Goal: Contribute content: Contribute content

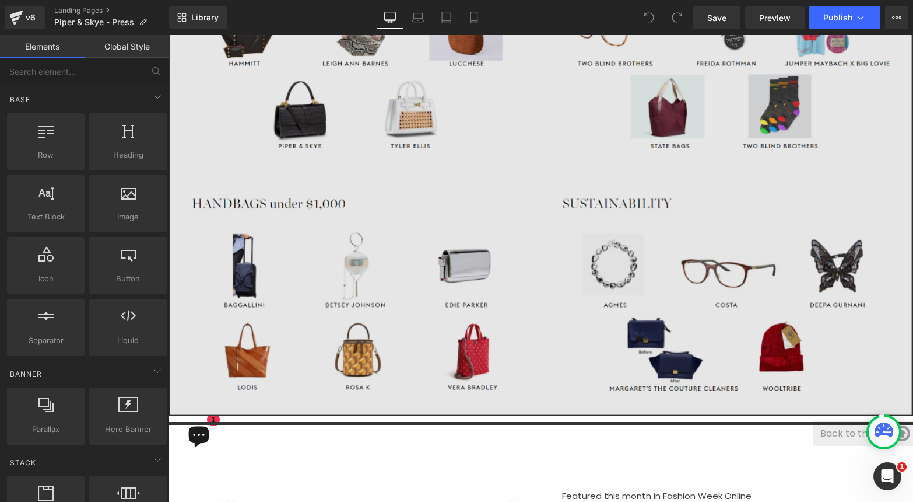
scroll to position [1560, 0]
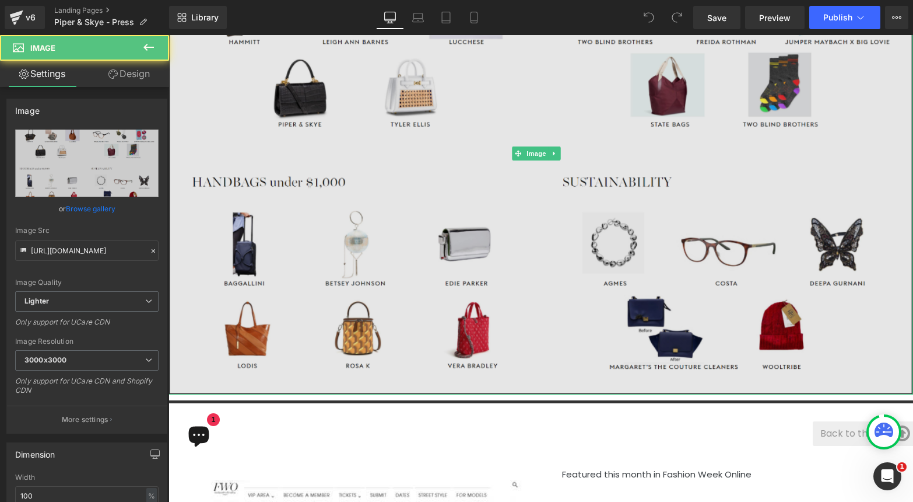
click at [549, 262] on img at bounding box center [541, 154] width 745 height 482
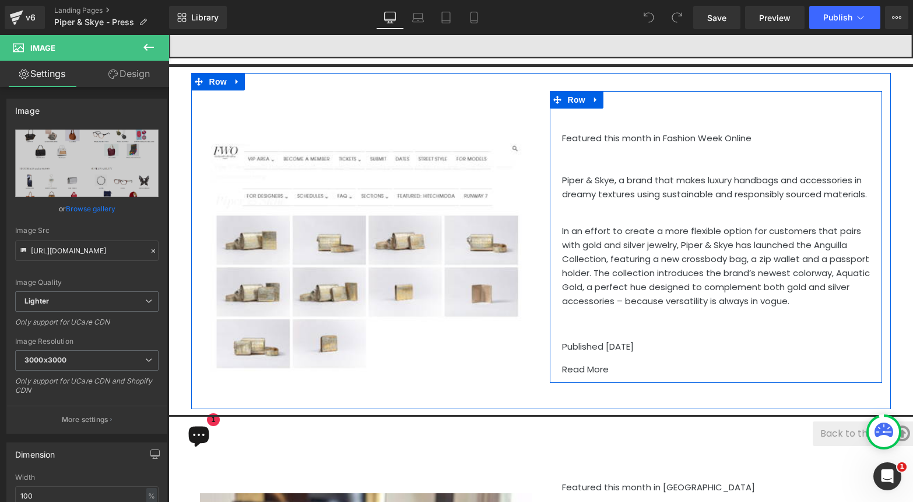
scroll to position [1827, 0]
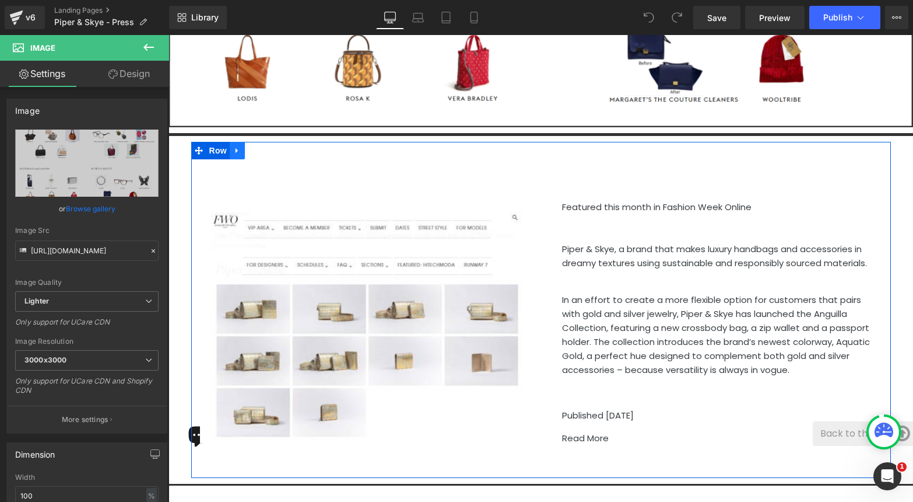
click at [233, 146] on icon at bounding box center [237, 150] width 8 height 9
click at [248, 146] on icon at bounding box center [252, 150] width 8 height 8
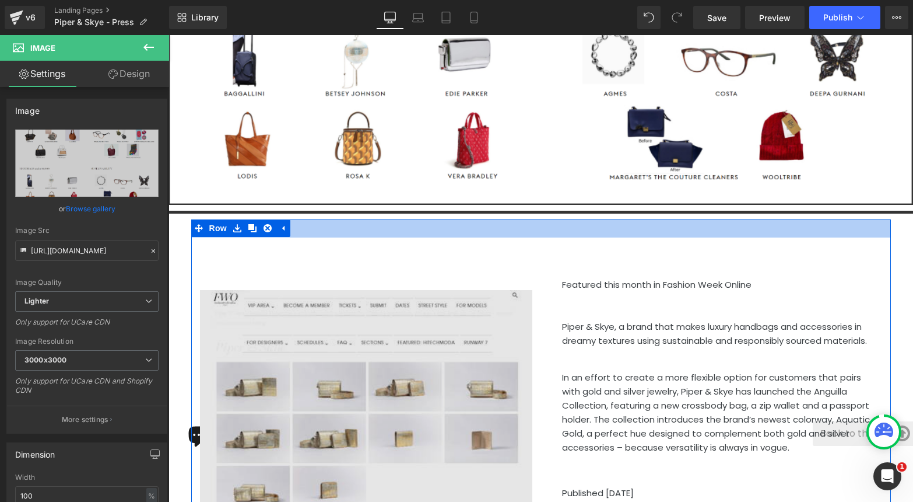
scroll to position [1809, 0]
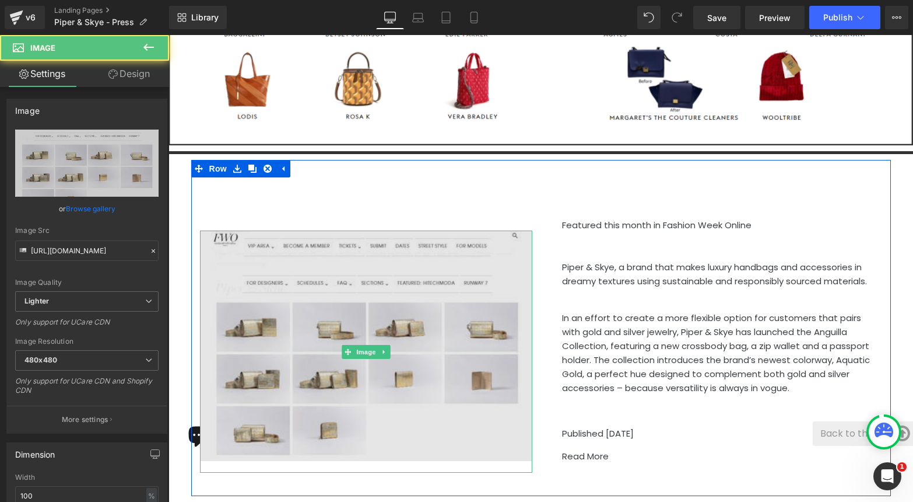
click at [401, 265] on img at bounding box center [366, 350] width 332 height 241
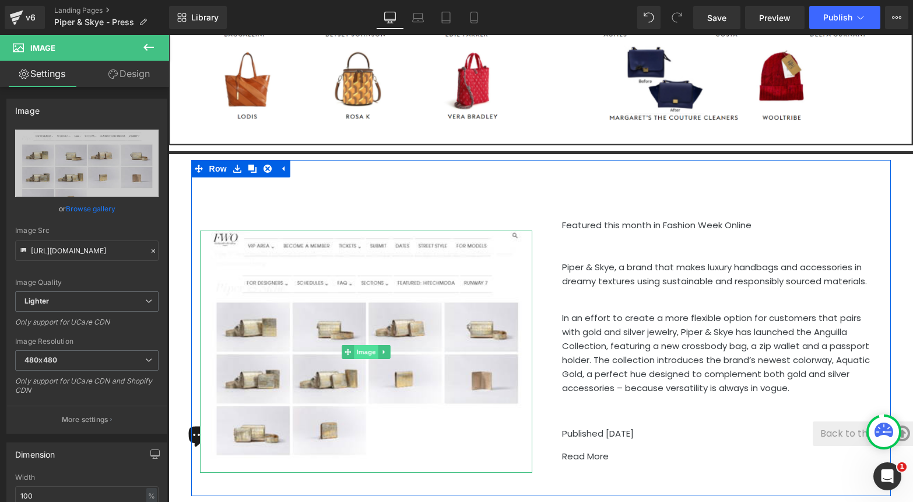
click at [366, 345] on span "Image" at bounding box center [366, 352] width 24 height 14
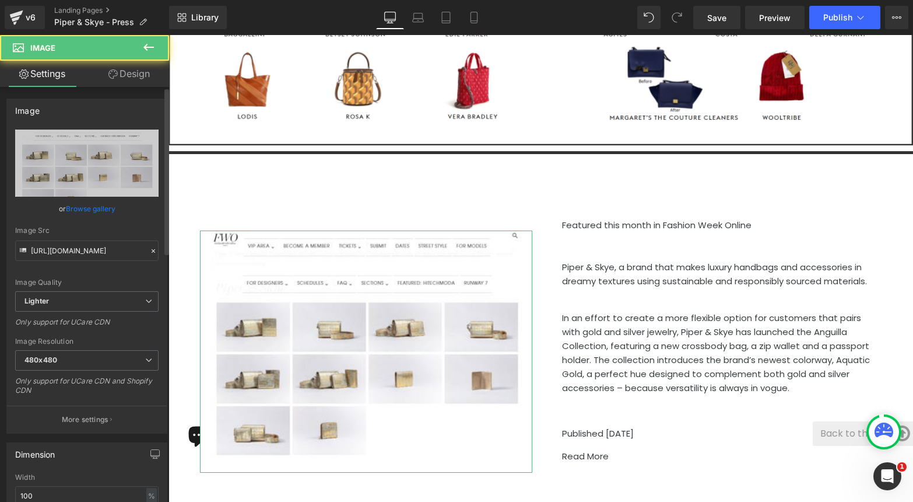
click at [92, 214] on link "Browse gallery" at bounding box center [91, 208] width 50 height 20
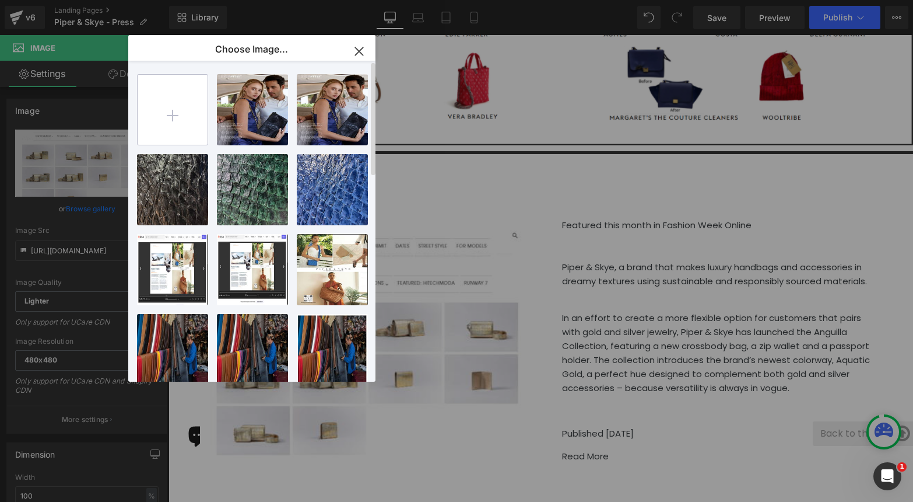
click at [190, 114] on input "file" at bounding box center [173, 110] width 70 height 70
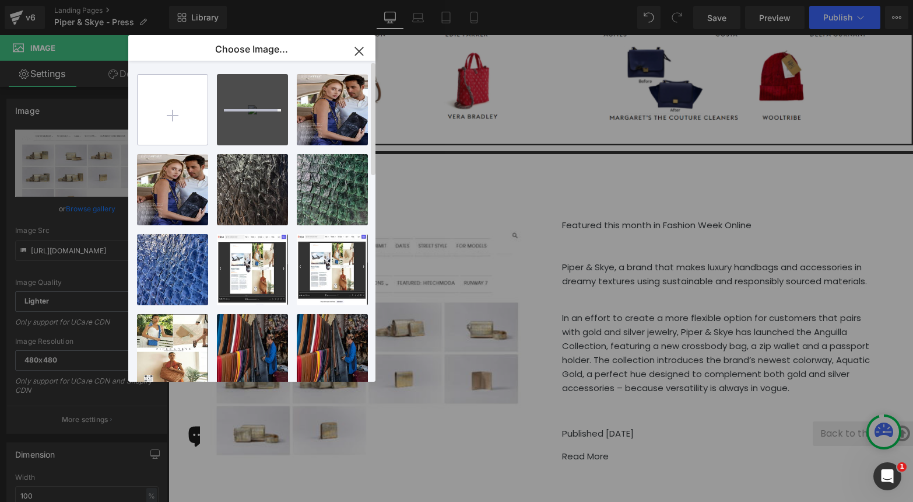
click at [178, 113] on input "file" at bounding box center [173, 110] width 70 height 70
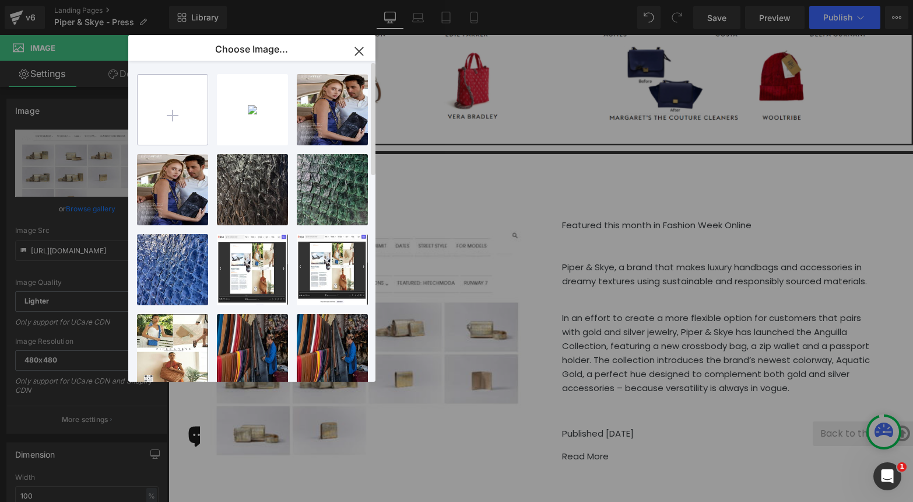
type input "C:\fakepath\brickell.jpg"
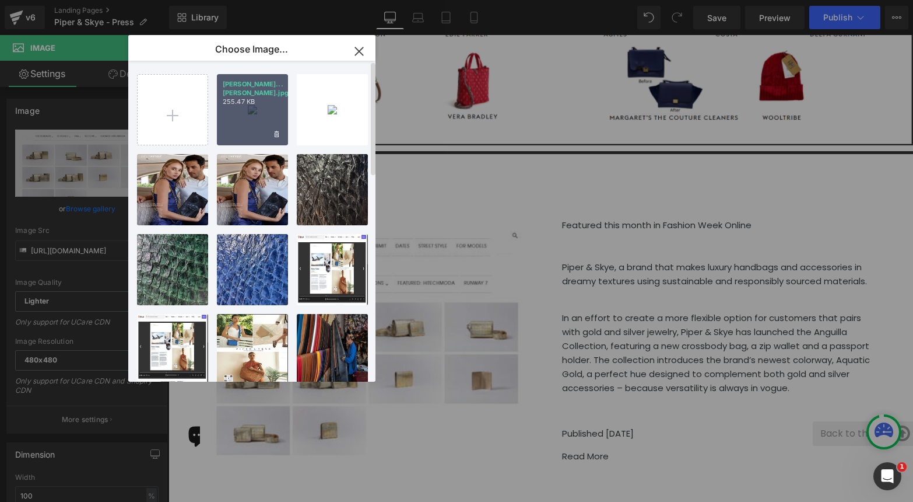
click at [246, 98] on div "[PERSON_NAME]...[PERSON_NAME].jpg 255.47 KB" at bounding box center [252, 109] width 71 height 71
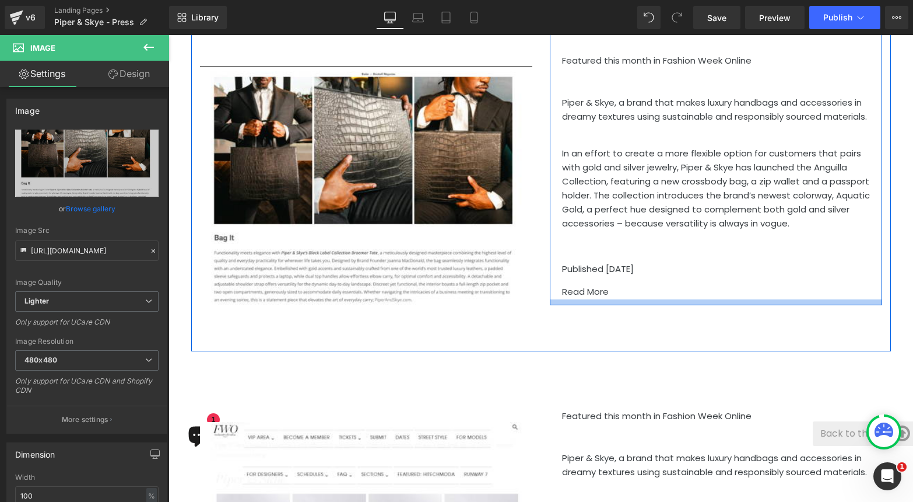
scroll to position [1973, 0]
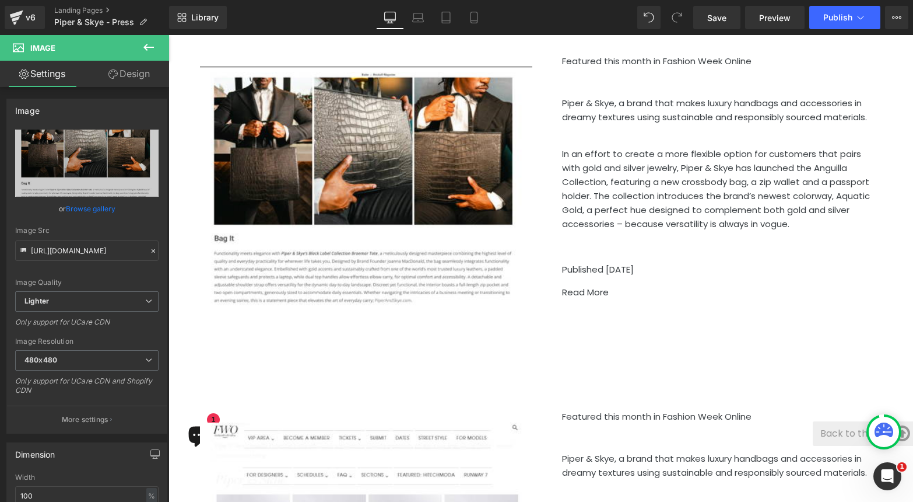
click at [745, 294] on div "Heading Featured this month in Fashion Week Online Piper & Skye, a brand that m…" at bounding box center [541, 174] width 700 height 356
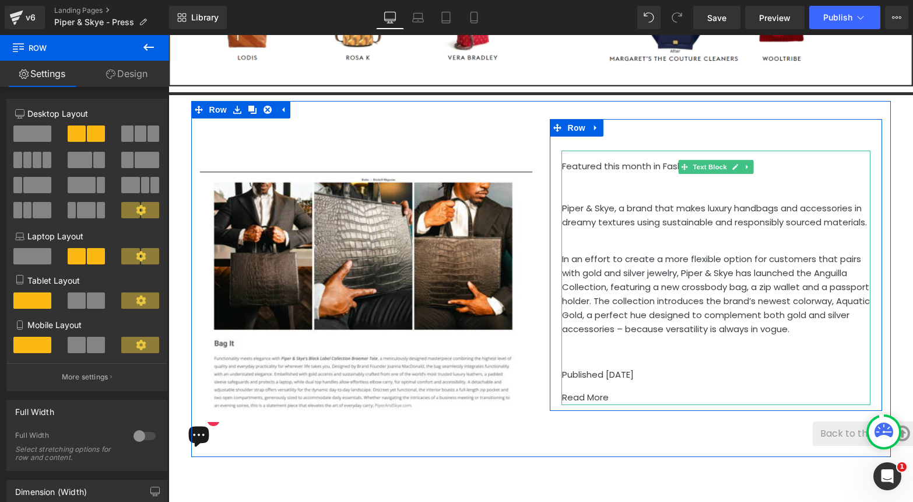
scroll to position [1871, 0]
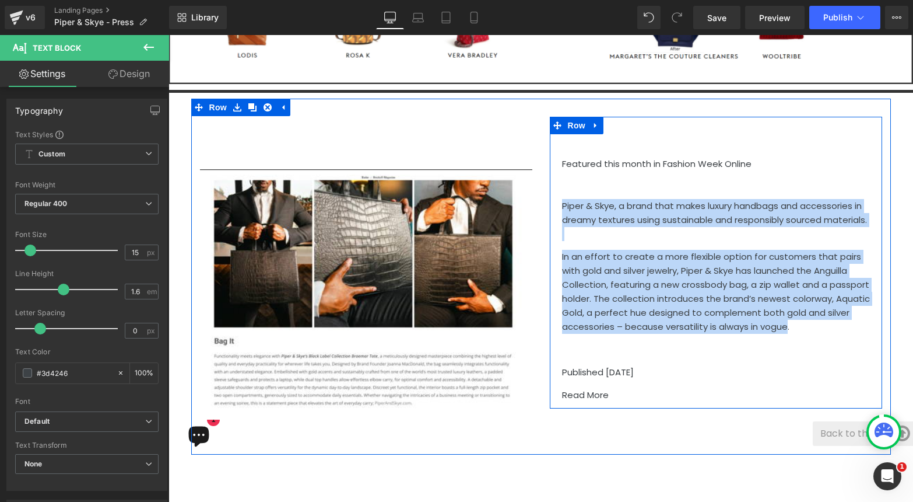
drag, startPoint x: 775, startPoint y: 300, endPoint x: 556, endPoint y: 189, distance: 246.0
click at [556, 189] on div "Heading Featured this month in Fashion Week Online Piper & Skye, a brand that m…" at bounding box center [716, 268] width 332 height 268
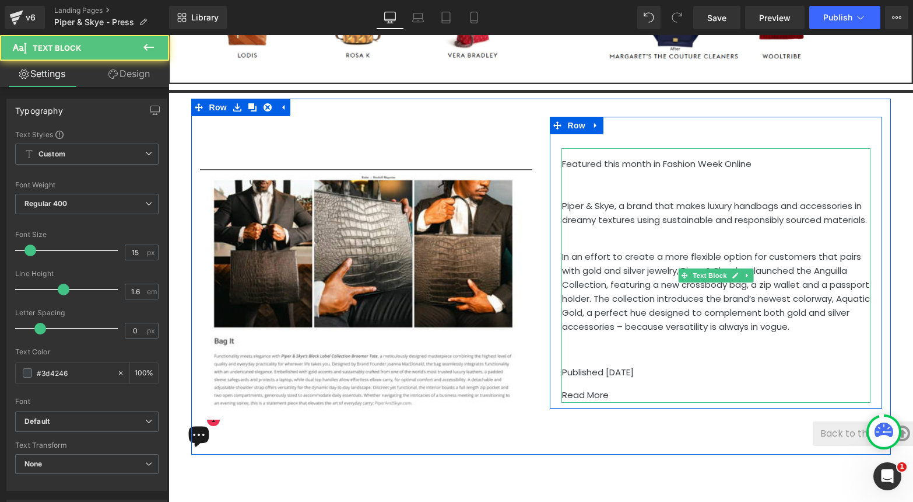
click at [797, 310] on p "In an effort to create a more flexible option for customers that pairs with gol…" at bounding box center [716, 292] width 309 height 84
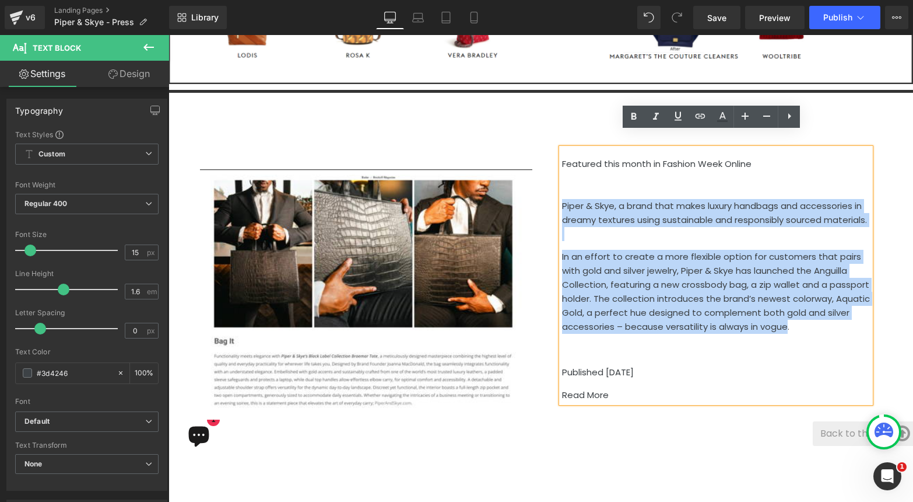
drag, startPoint x: 785, startPoint y: 309, endPoint x: 539, endPoint y: 194, distance: 271.6
click at [541, 194] on div "Heading Featured this month in Fashion Week Online Piper & Skye, a brand that m…" at bounding box center [716, 262] width 350 height 291
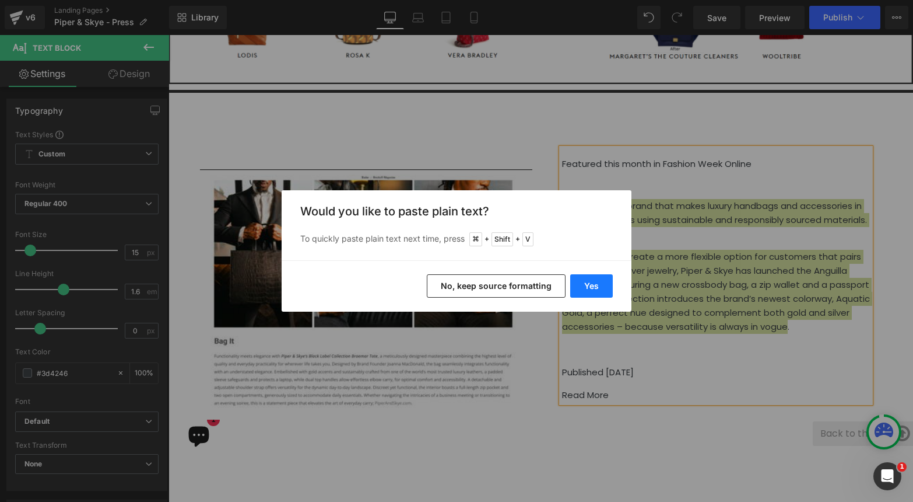
click at [591, 285] on button "Yes" at bounding box center [591, 285] width 43 height 23
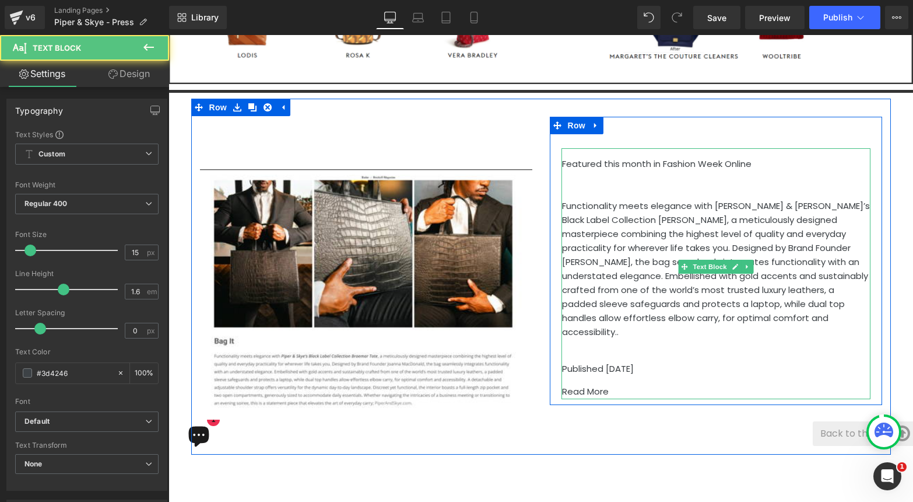
click at [835, 243] on p "Functionality meets elegance with [PERSON_NAME] & [PERSON_NAME]’s Black Label C…" at bounding box center [716, 269] width 309 height 140
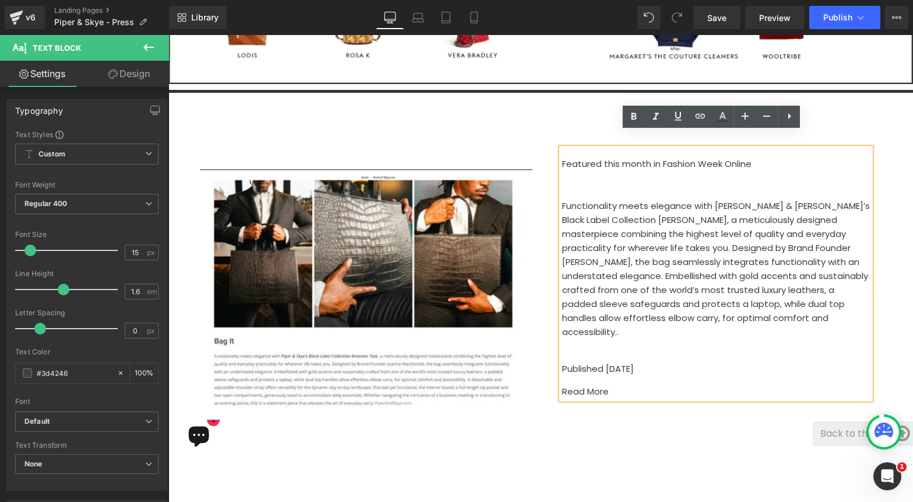
click at [663, 263] on span "Functionality meets elegance with [PERSON_NAME] & [PERSON_NAME]’s Black Label C…" at bounding box center [716, 268] width 308 height 138
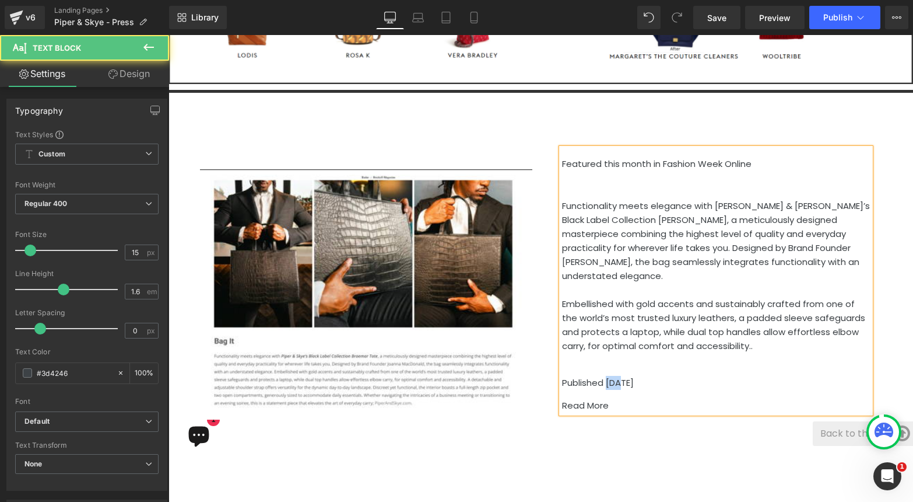
drag, startPoint x: 618, startPoint y: 368, endPoint x: 604, endPoint y: 366, distance: 14.7
click at [604, 376] on p "Published [DATE]" at bounding box center [716, 383] width 309 height 14
click at [594, 399] on link "Read More" at bounding box center [585, 405] width 47 height 12
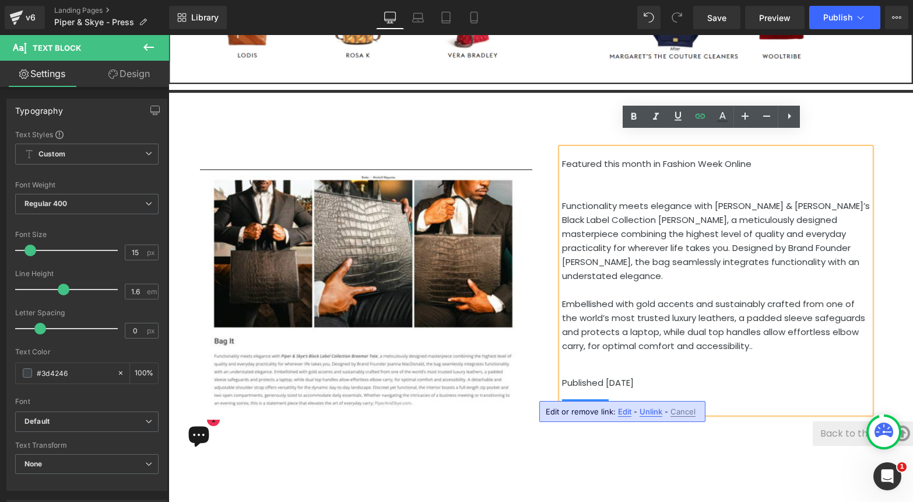
click at [627, 410] on span "Edit" at bounding box center [624, 412] width 13 height 10
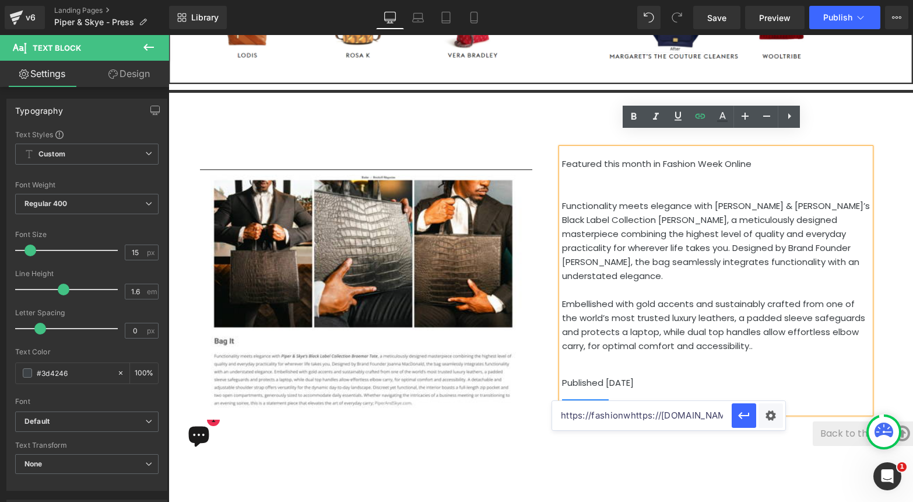
click at [645, 423] on input "https://fashionwhttps://[DOMAIN_NAME][URL]" at bounding box center [642, 415] width 180 height 29
paste input "[DOMAIN_NAME][URL]"
type input "[URL][DOMAIN_NAME]"
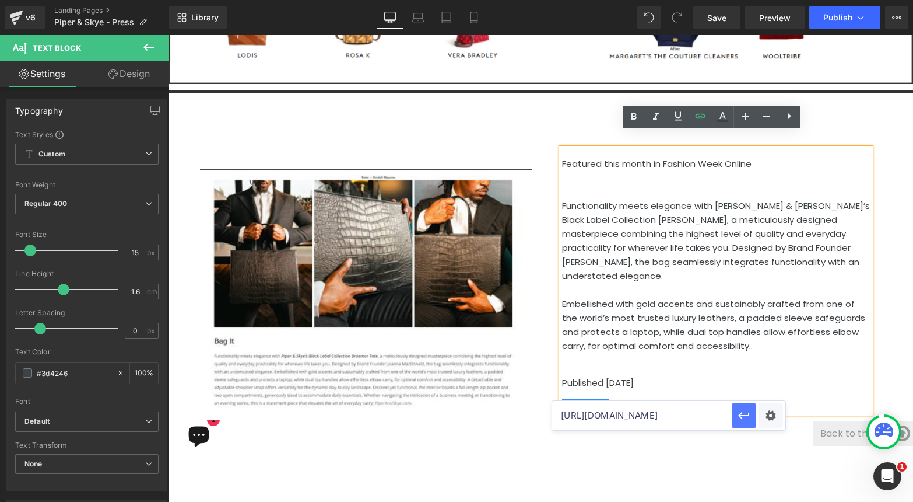
click at [753, 419] on button "button" at bounding box center [744, 415] width 24 height 24
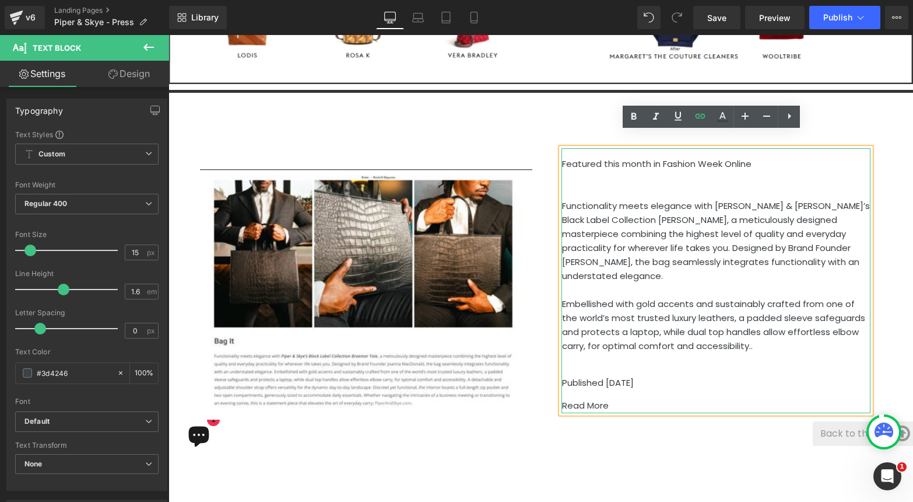
click at [664, 398] on p "Read More" at bounding box center [716, 405] width 309 height 14
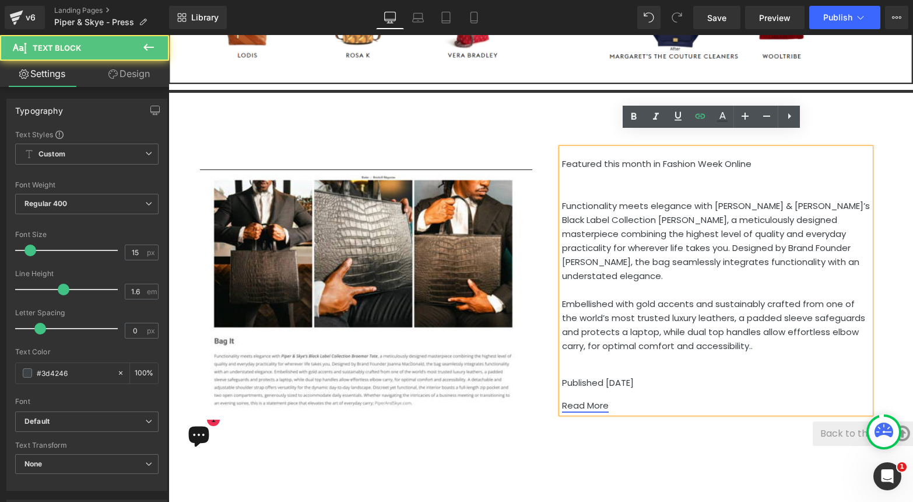
click at [596, 399] on link "Read More" at bounding box center [585, 405] width 47 height 12
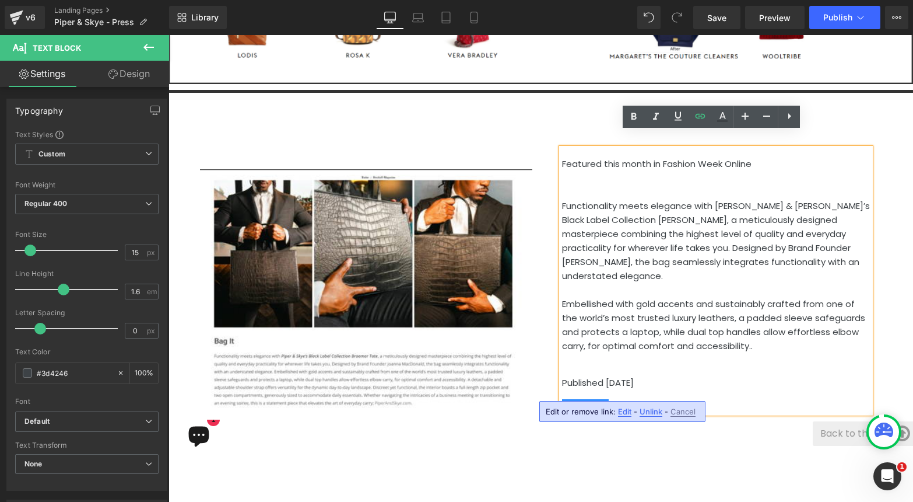
click at [626, 411] on span "Edit" at bounding box center [624, 412] width 13 height 10
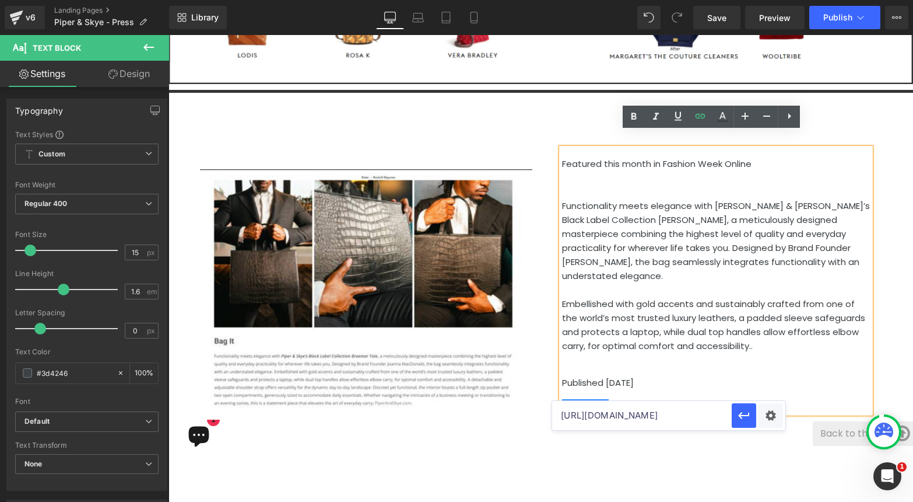
drag, startPoint x: 666, startPoint y: 411, endPoint x: 728, endPoint y: 410, distance: 63.0
click at [728, 410] on input "[URL][DOMAIN_NAME]" at bounding box center [642, 415] width 180 height 29
click at [699, 376] on p "Published [DATE]" at bounding box center [716, 383] width 309 height 14
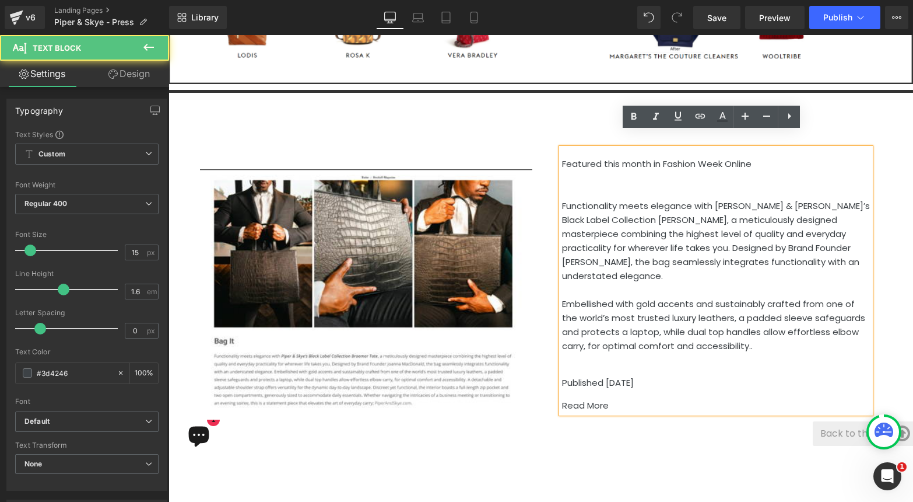
click at [654, 171] on div at bounding box center [716, 178] width 309 height 14
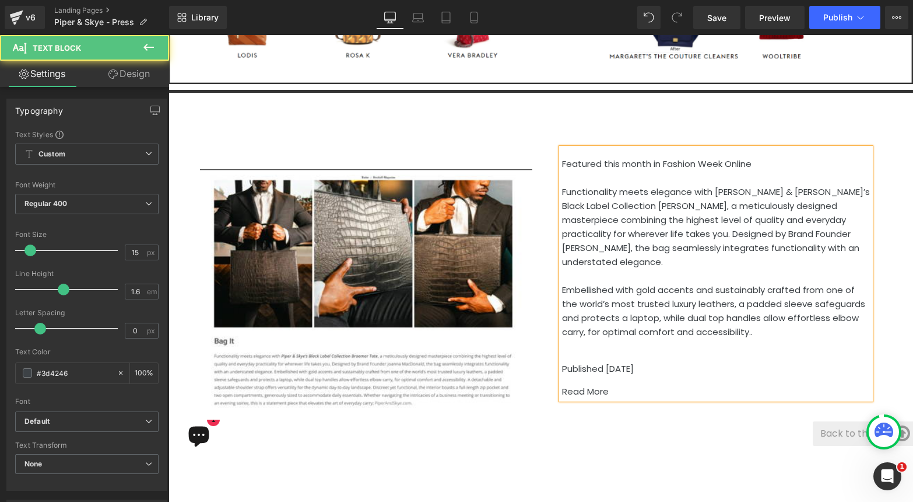
drag, startPoint x: 737, startPoint y: 144, endPoint x: 657, endPoint y: 148, distance: 80.0
click at [657, 157] on span "Featured this month in Fashion Week Online" at bounding box center [657, 163] width 190 height 12
click at [700, 157] on span "Featured this month in [GEOGRAPHIC_DATA] MAgazine" at bounding box center [680, 163] width 237 height 12
click at [763, 157] on h2 "Featured this month in Brickell Magazine" at bounding box center [716, 164] width 309 height 14
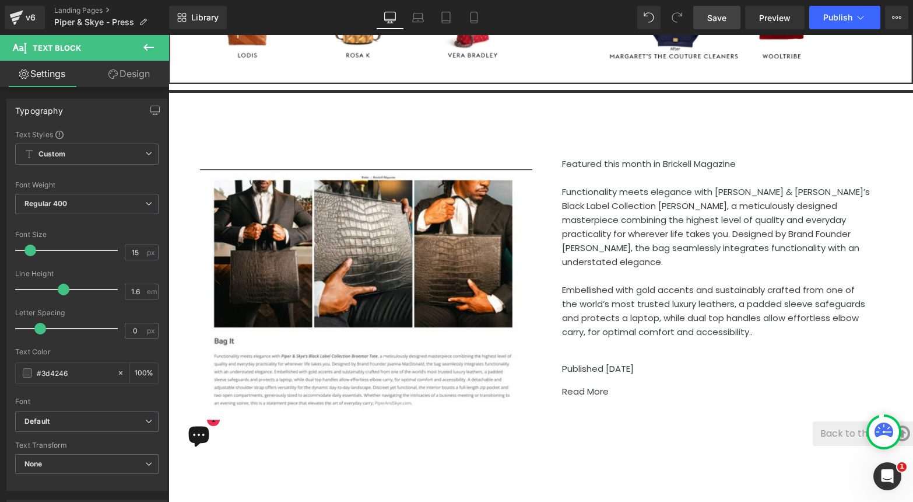
click at [718, 19] on span "Save" at bounding box center [716, 18] width 19 height 12
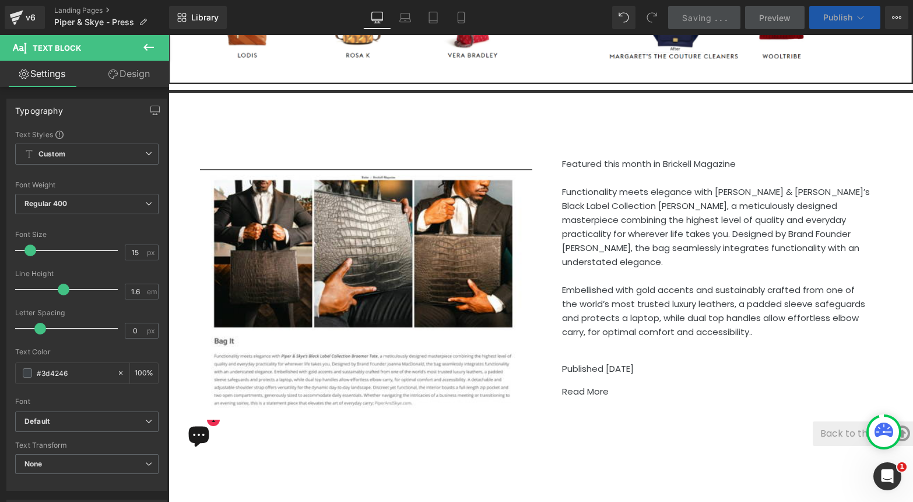
click at [845, 22] on span "Publish" at bounding box center [838, 17] width 29 height 9
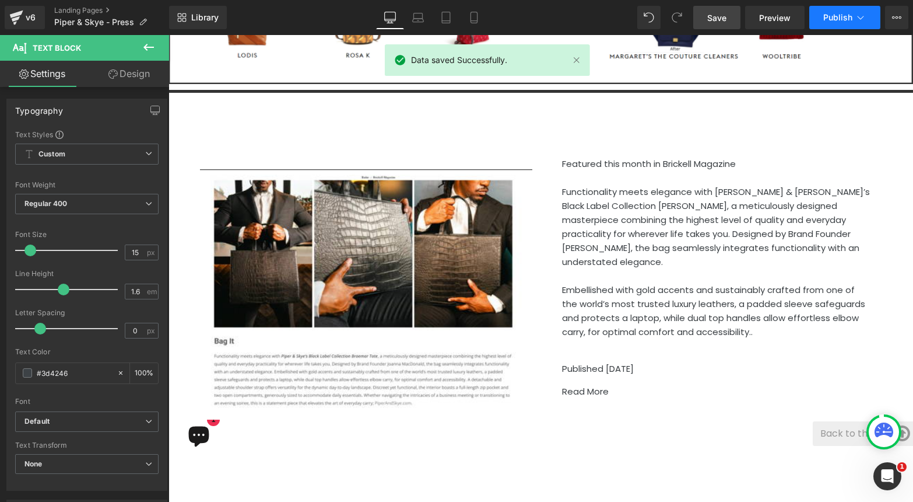
click at [829, 17] on span "Publish" at bounding box center [838, 17] width 29 height 9
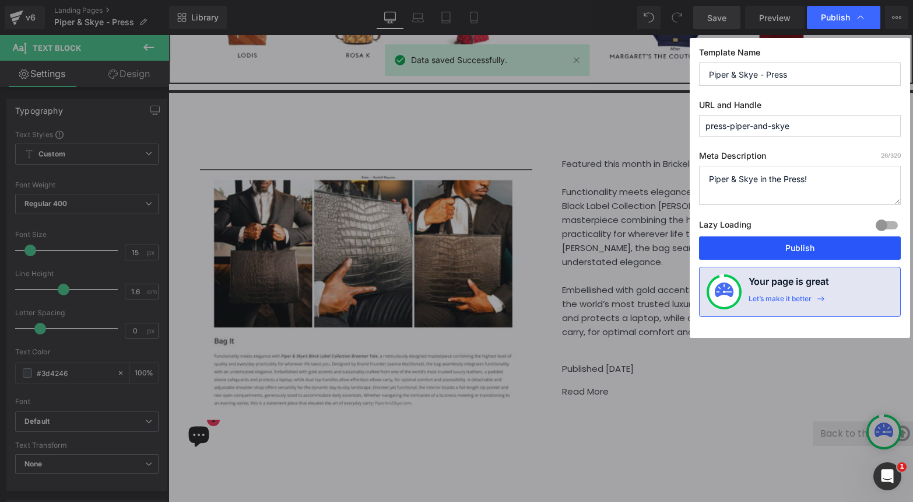
click at [804, 244] on button "Publish" at bounding box center [800, 247] width 202 height 23
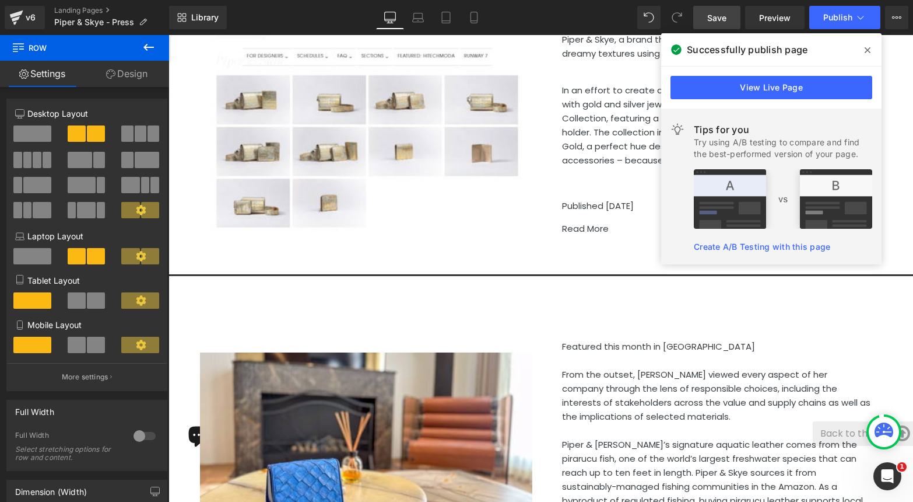
scroll to position [2394, 0]
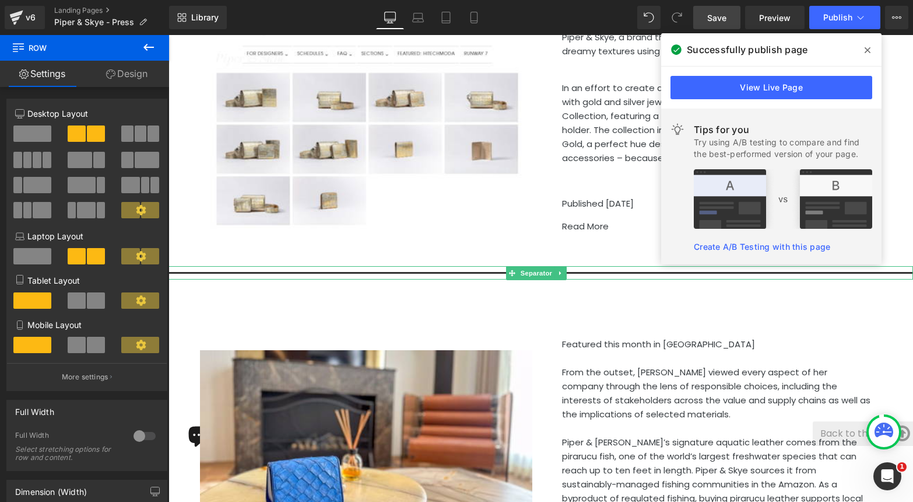
click at [436, 272] on hr at bounding box center [541, 276] width 745 height 8
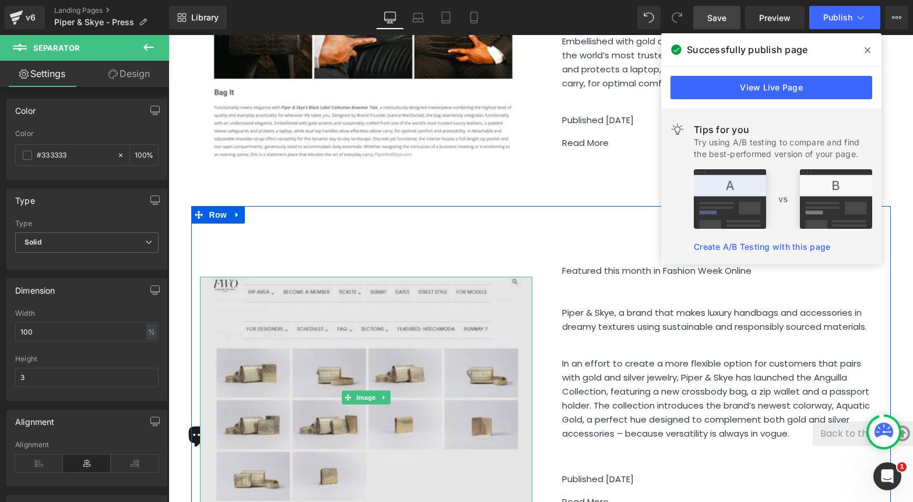
scroll to position [2117, 0]
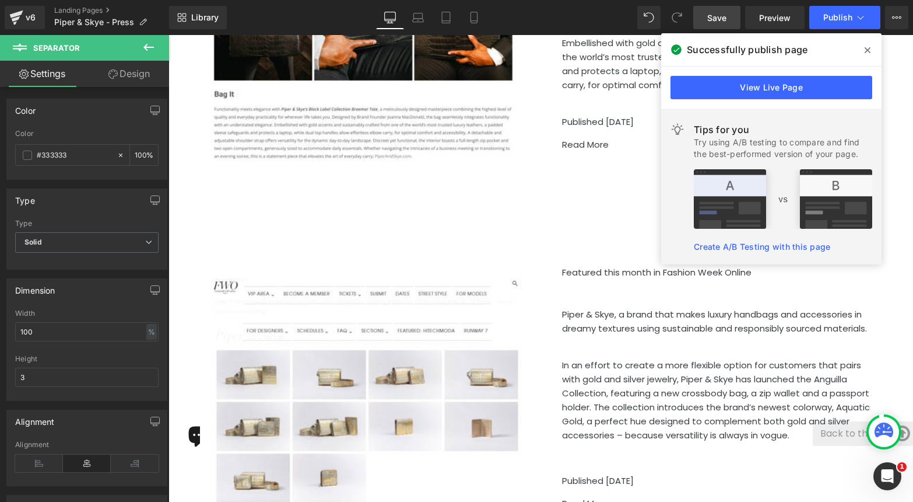
click at [373, 175] on div "Heading Featured this month in Brickell Magazine Functionality meets elegance w…" at bounding box center [541, 30] width 700 height 356
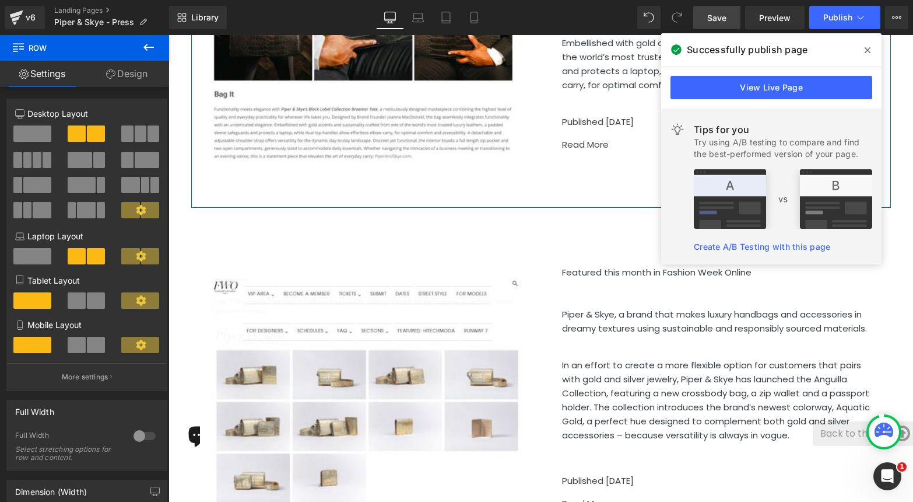
click at [118, 77] on link "Design" at bounding box center [127, 74] width 85 height 26
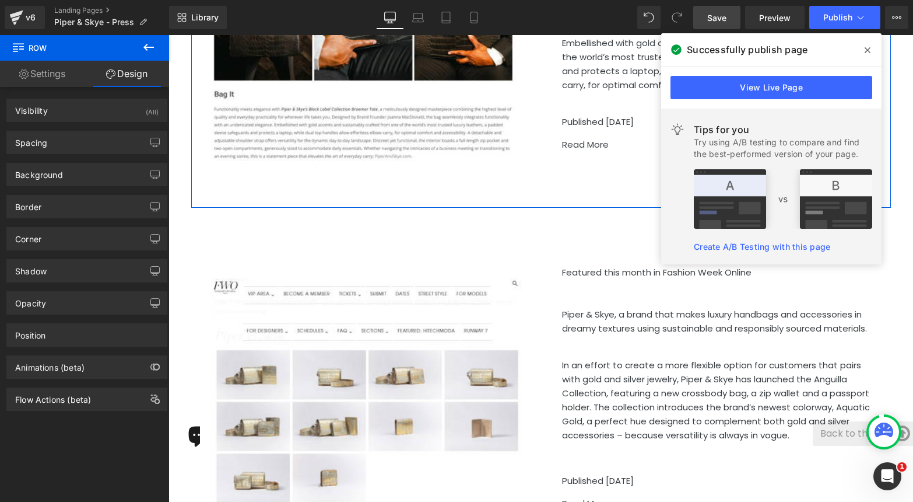
click at [54, 69] on link "Settings" at bounding box center [42, 74] width 85 height 26
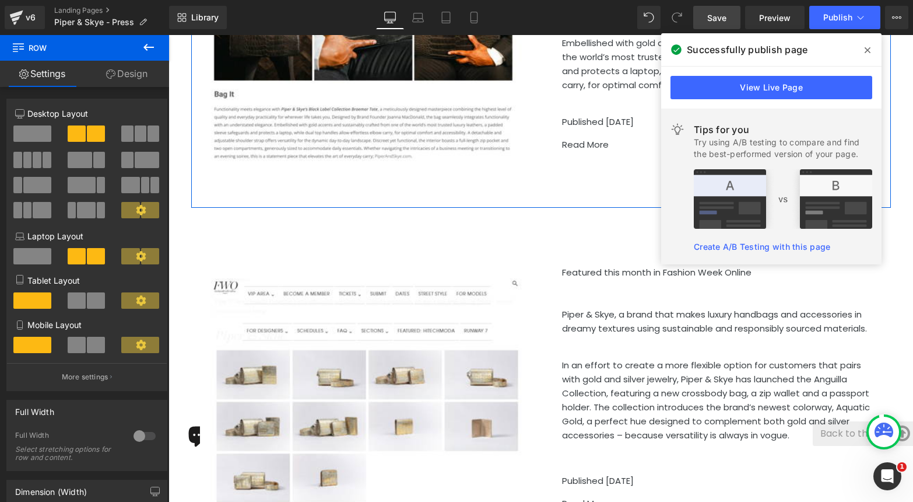
click at [130, 75] on link "Design" at bounding box center [127, 74] width 85 height 26
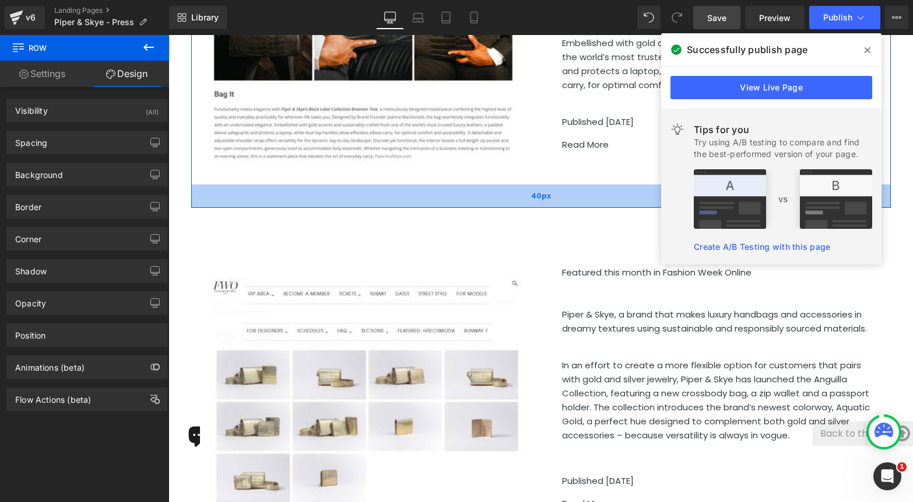
click at [261, 184] on div "40px" at bounding box center [541, 195] width 700 height 23
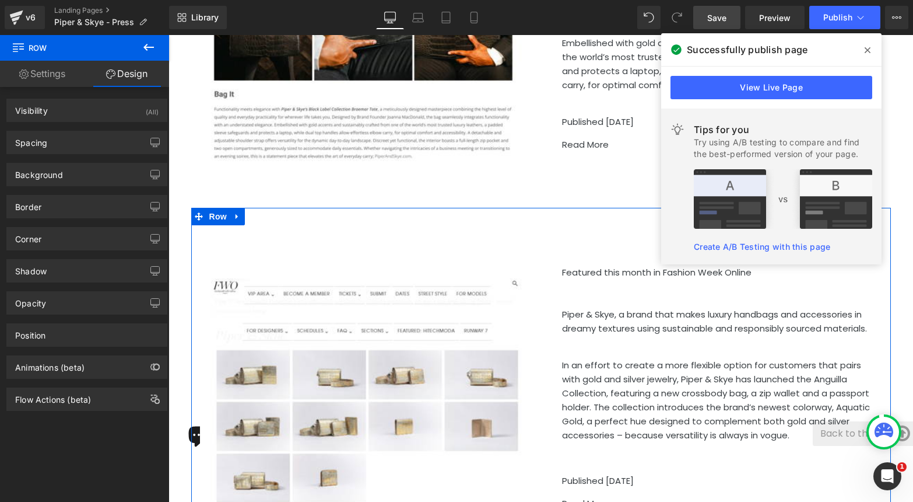
click at [240, 208] on div "Heading Featured this month in Fashion Week Online Piper & Skye, a brand that m…" at bounding box center [541, 375] width 700 height 335
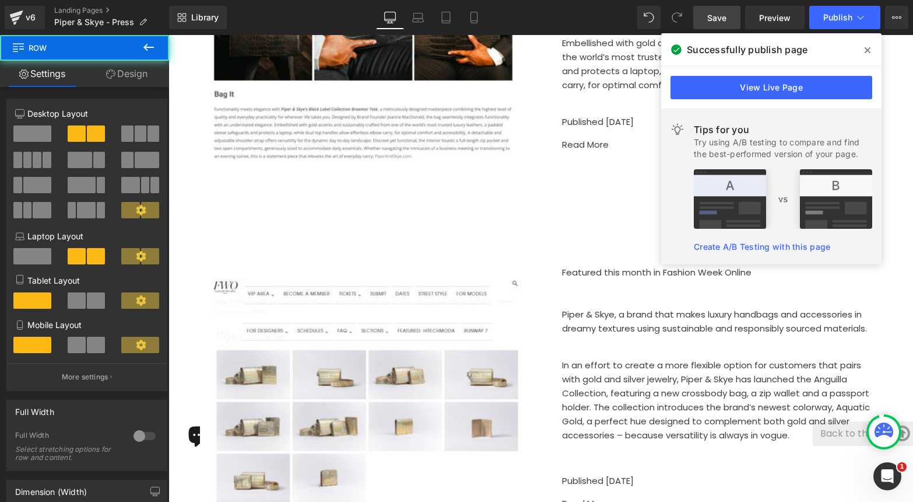
click at [169, 35] on div "40px" at bounding box center [169, 35] width 0 height 0
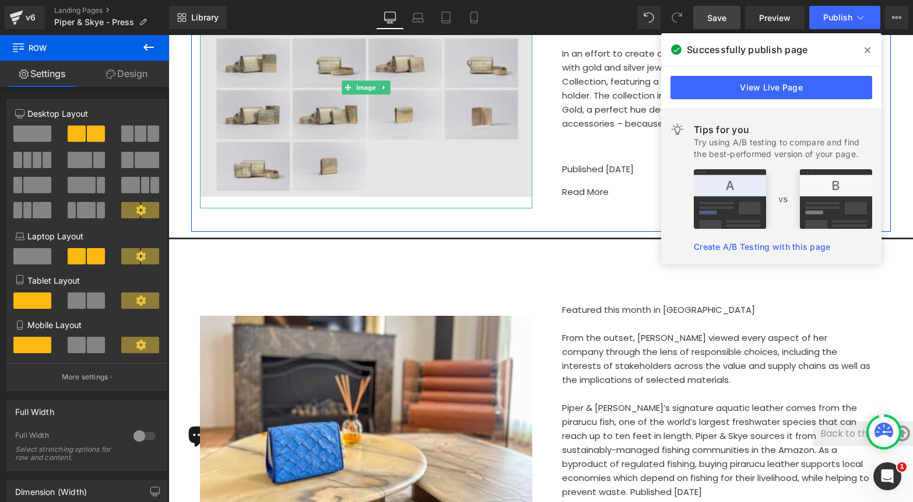
scroll to position [2444, 0]
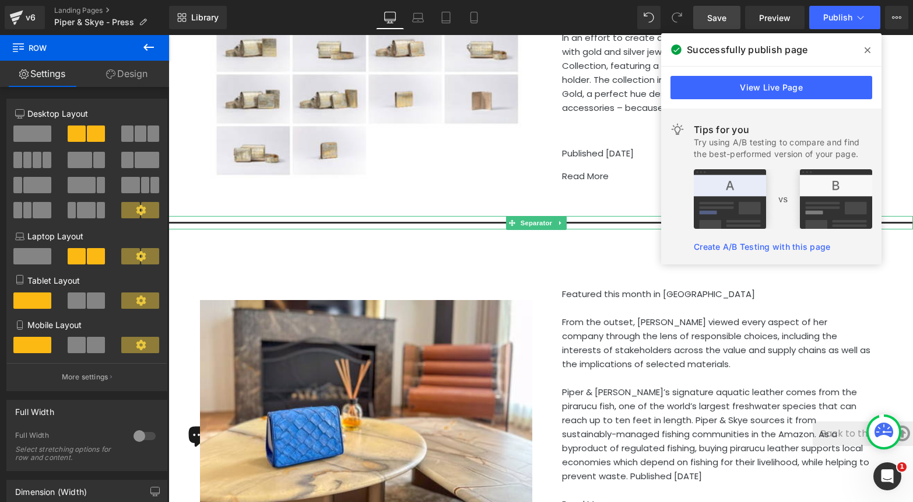
click at [330, 222] on hr at bounding box center [541, 226] width 745 height 8
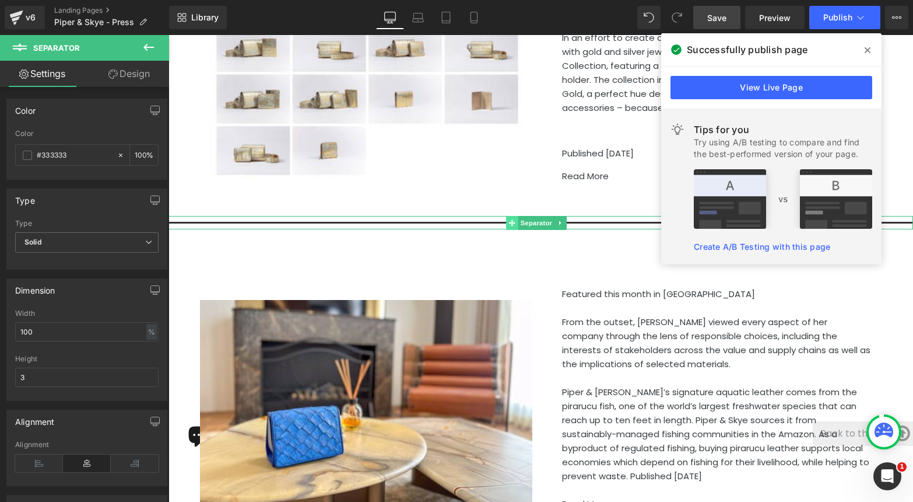
click at [513, 219] on icon at bounding box center [512, 222] width 6 height 7
click at [562, 219] on icon at bounding box center [561, 222] width 6 height 7
click at [552, 219] on icon at bounding box center [555, 222] width 6 height 6
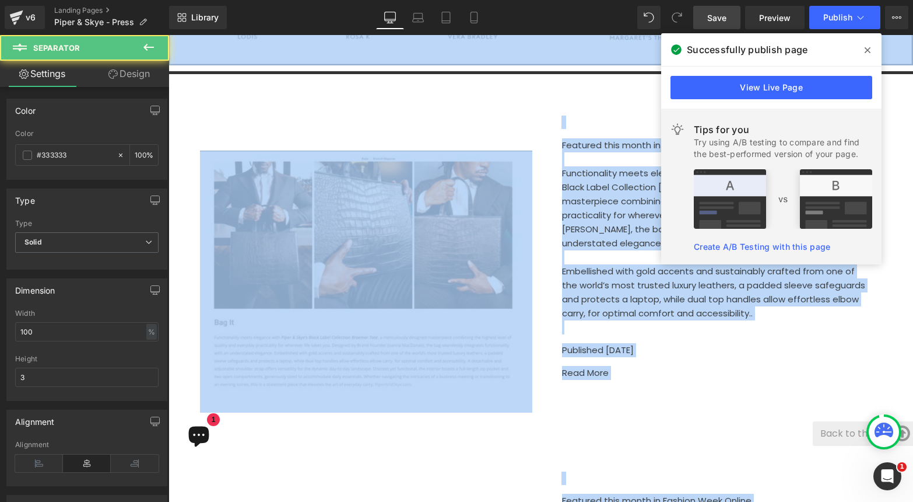
scroll to position [1823, 0]
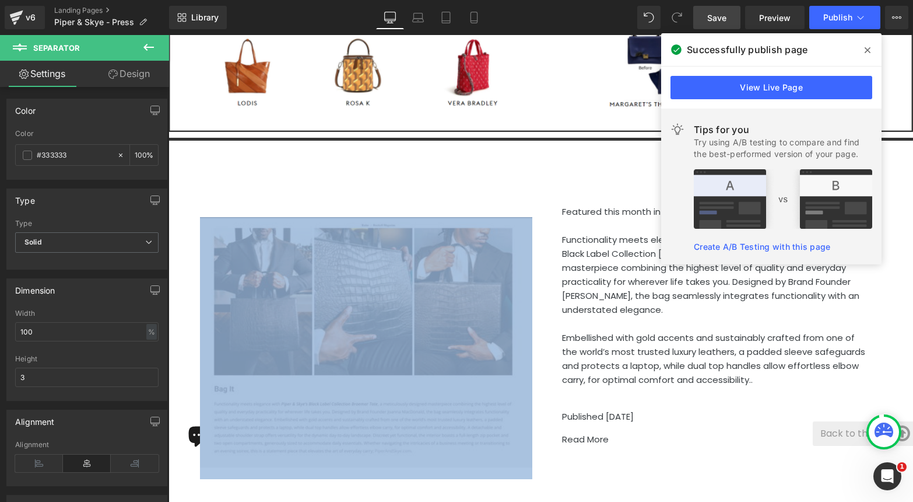
drag, startPoint x: 401, startPoint y: 205, endPoint x: 339, endPoint y: 384, distance: 189.2
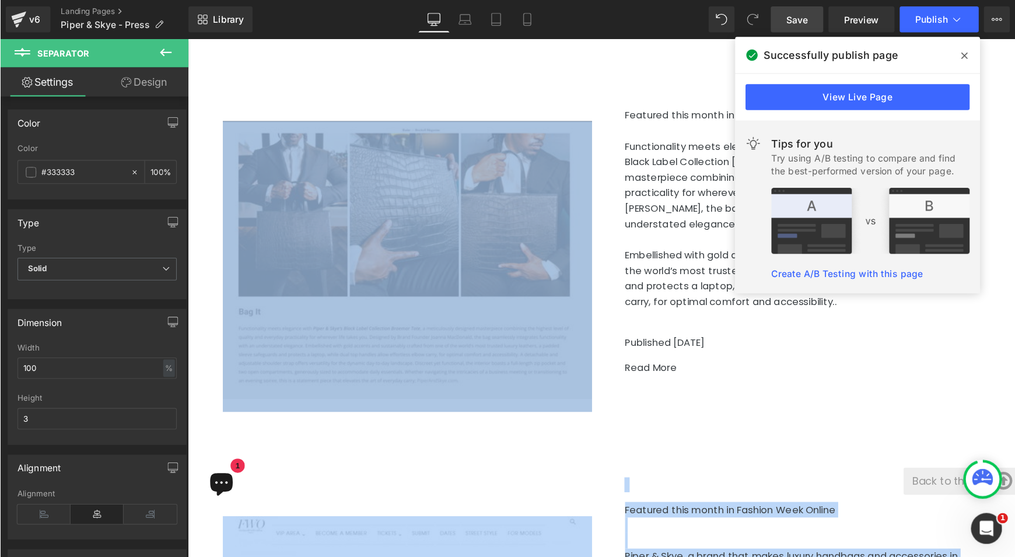
scroll to position [2183, 0]
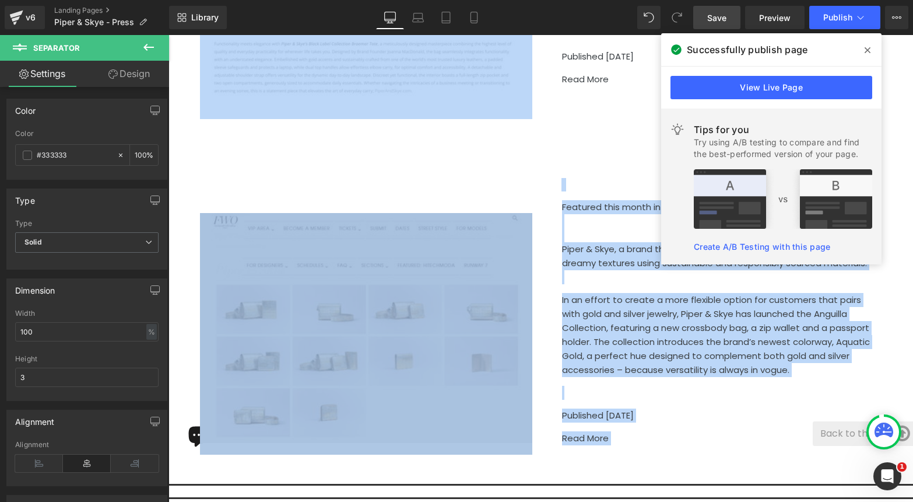
click at [461, 394] on img at bounding box center [366, 333] width 332 height 241
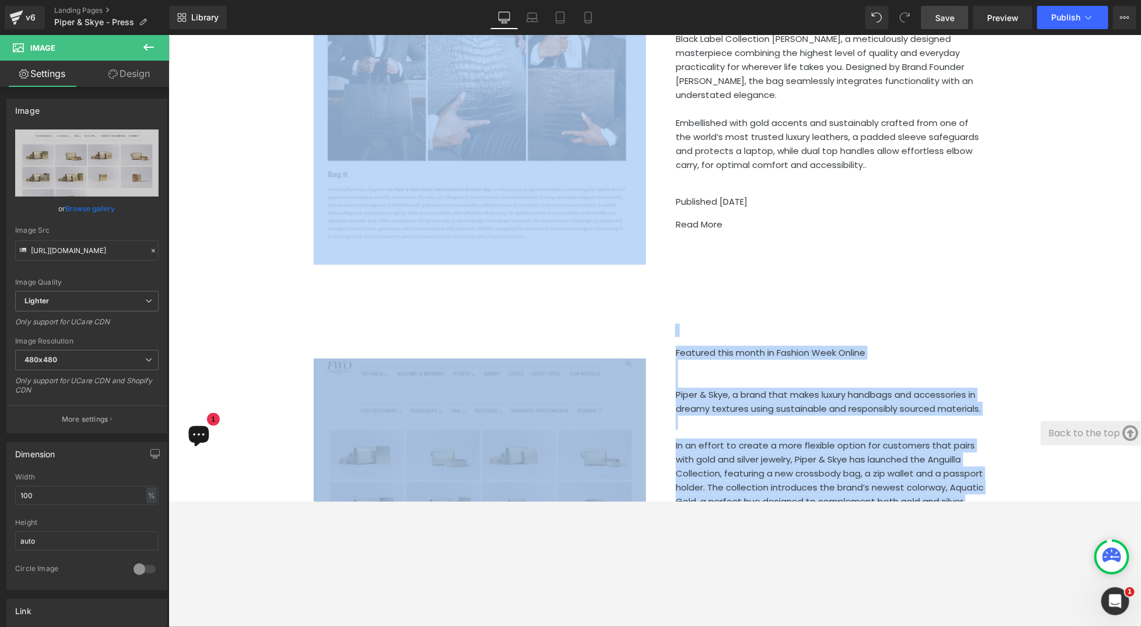
scroll to position [2729, 0]
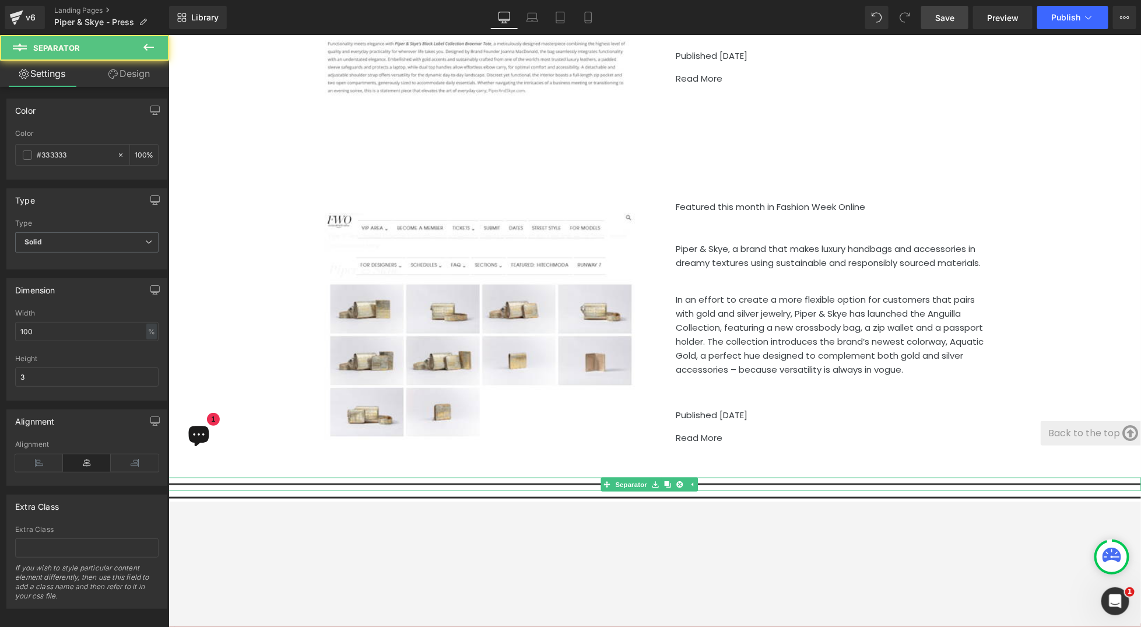
click at [544, 483] on hr at bounding box center [654, 487] width 973 height 8
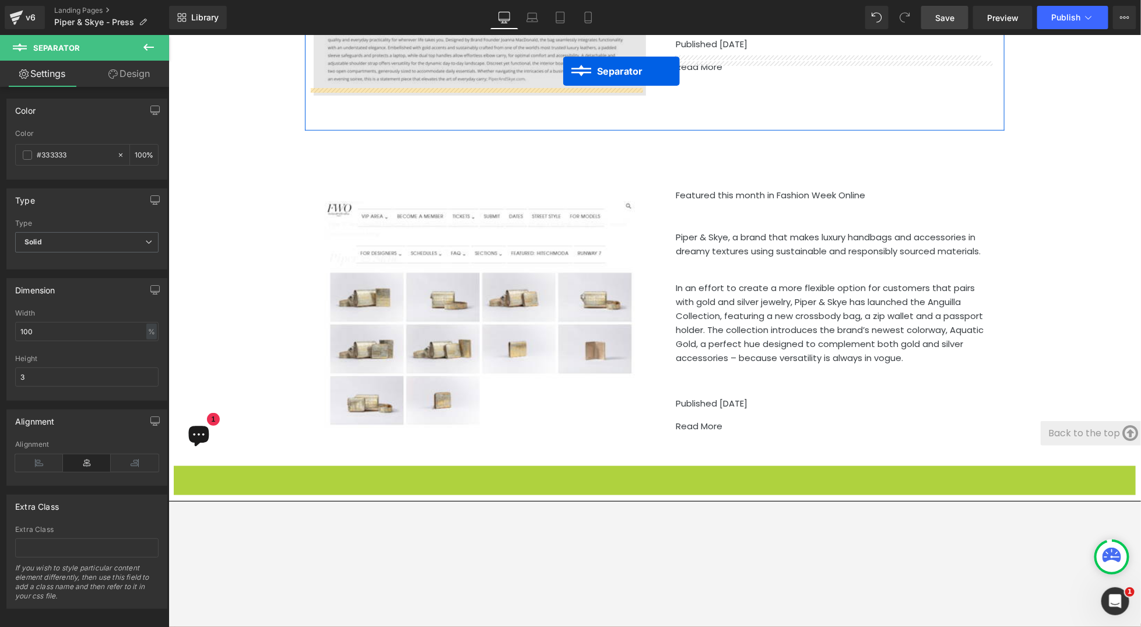
scroll to position [2705, 0]
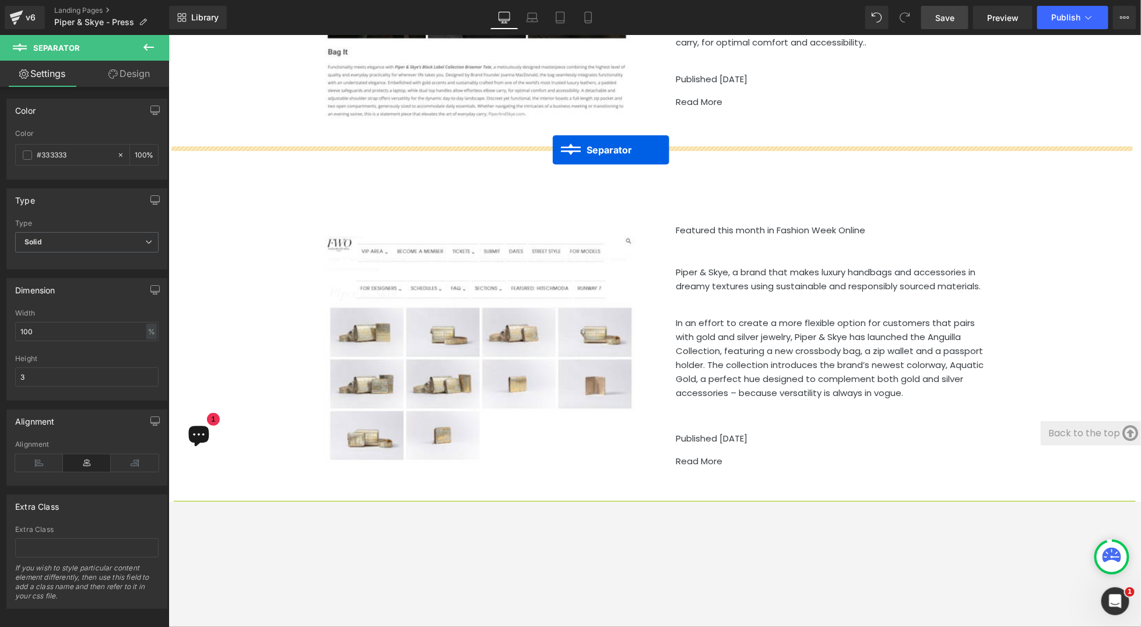
drag, startPoint x: 629, startPoint y: 463, endPoint x: 552, endPoint y: 149, distance: 323.2
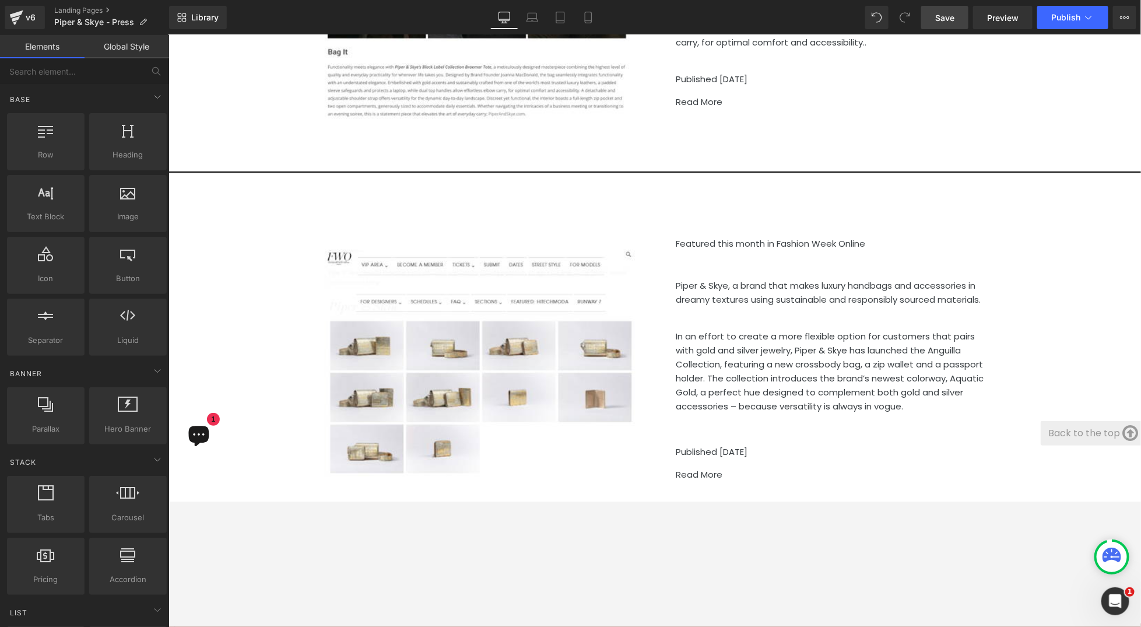
click at [584, 501] on div at bounding box center [655, 331] width 973 height 592
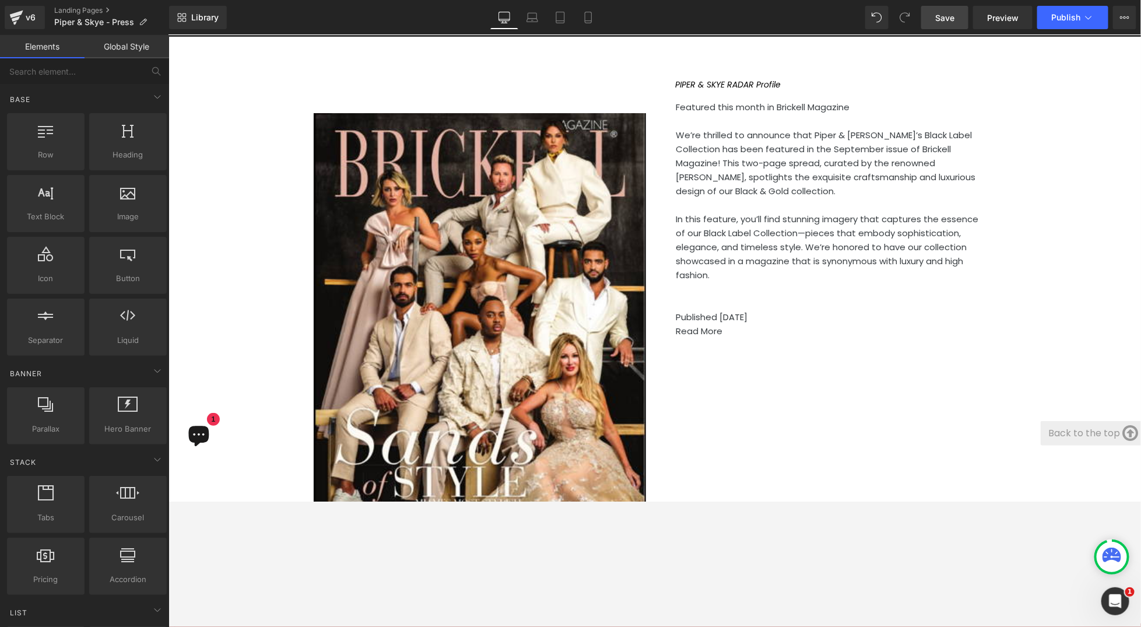
scroll to position [4494, 0]
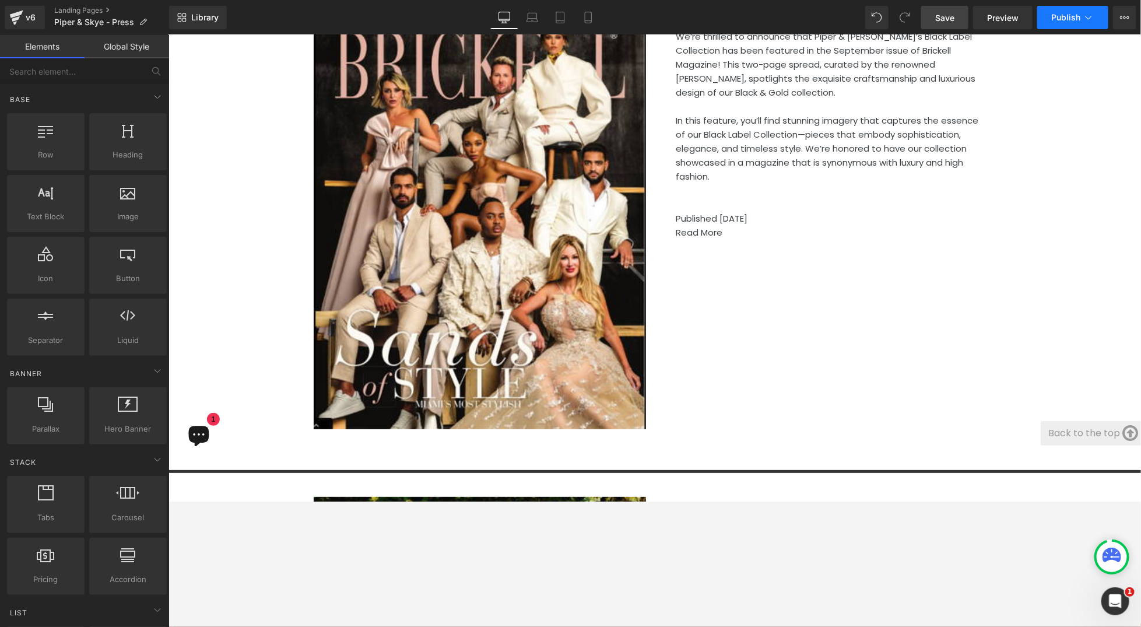
click at [913, 22] on button "Publish" at bounding box center [1073, 17] width 71 height 23
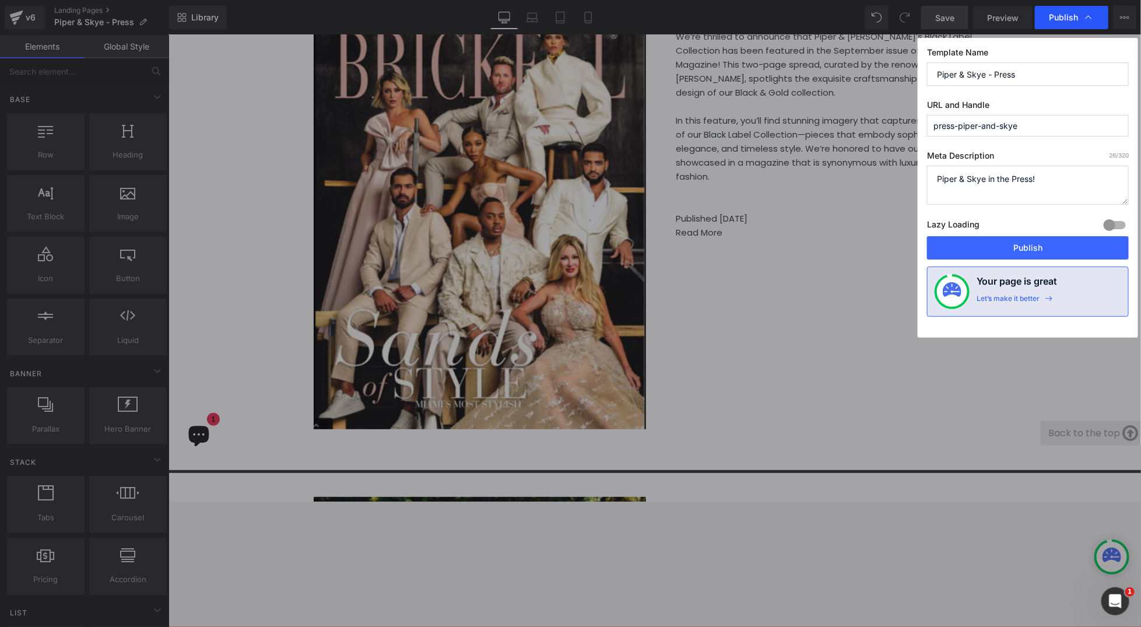
click at [913, 22] on span "Publish" at bounding box center [1063, 17] width 29 height 10
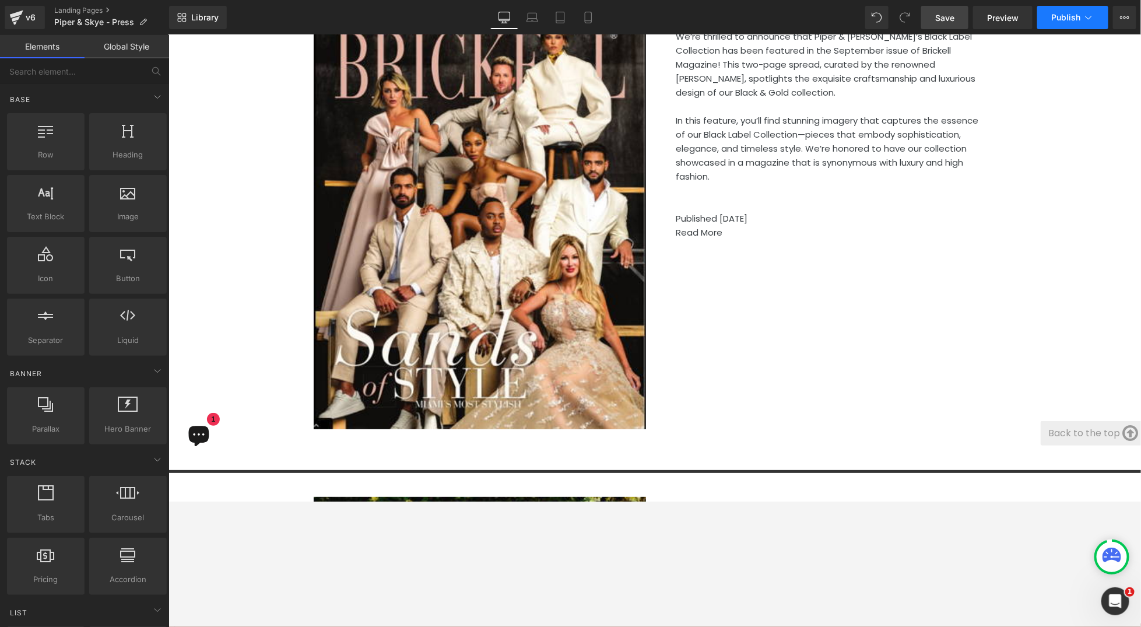
click at [913, 22] on button "Publish" at bounding box center [1073, 17] width 71 height 23
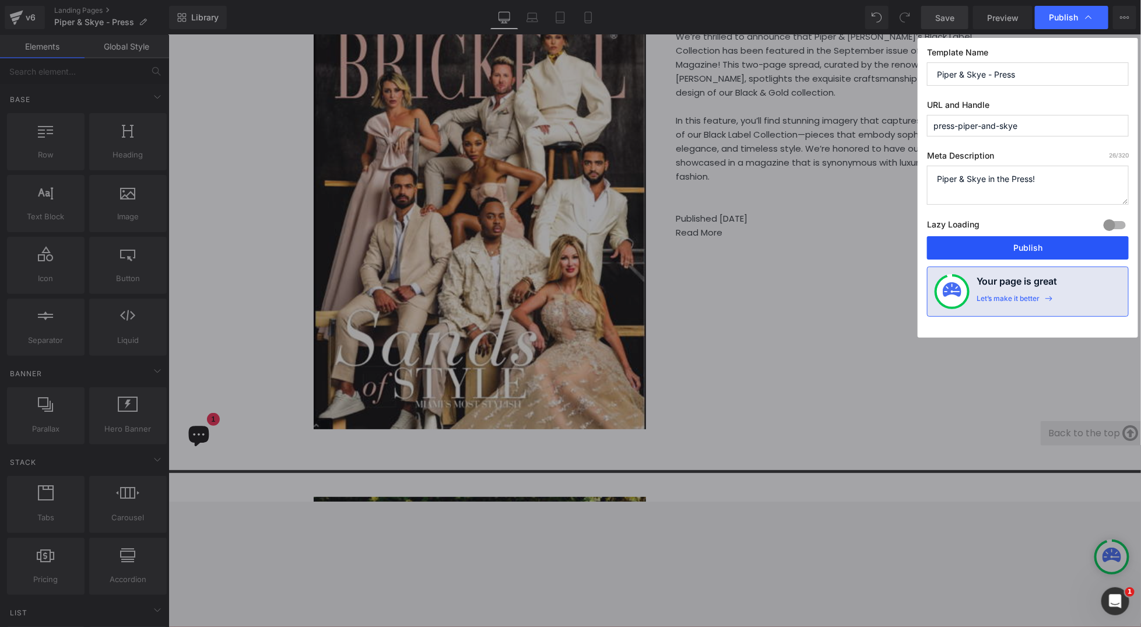
click at [913, 250] on button "Publish" at bounding box center [1028, 247] width 202 height 23
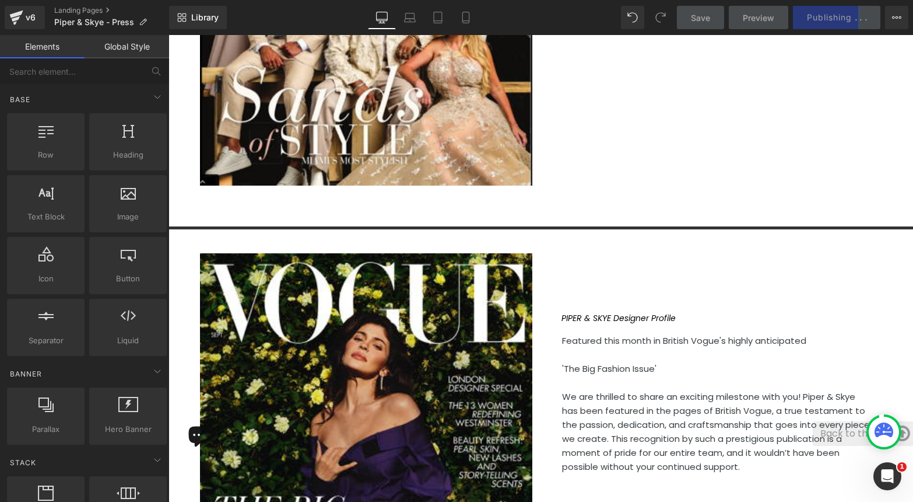
scroll to position [4191, 0]
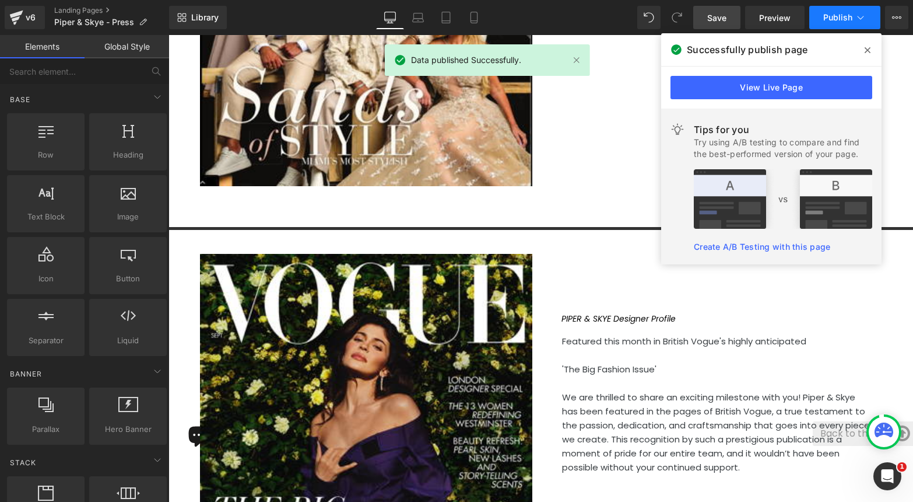
click at [836, 24] on button "Publish" at bounding box center [845, 17] width 71 height 23
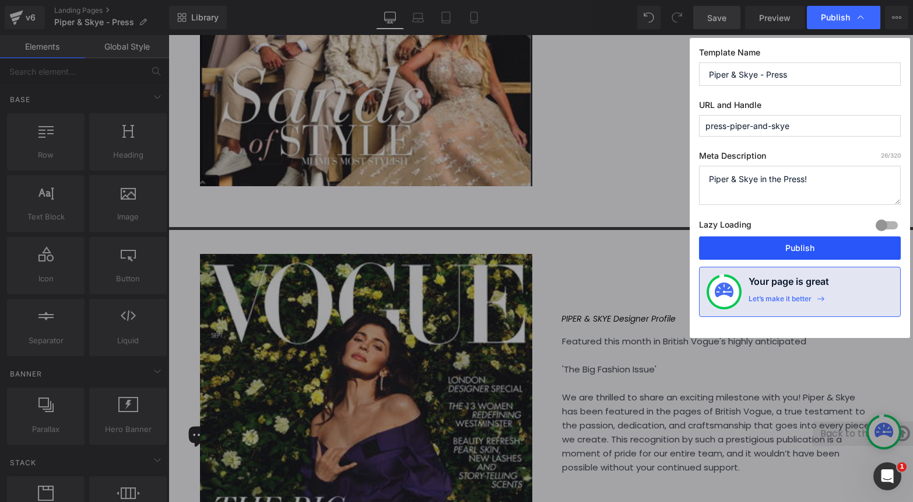
click at [761, 248] on button "Publish" at bounding box center [800, 247] width 202 height 23
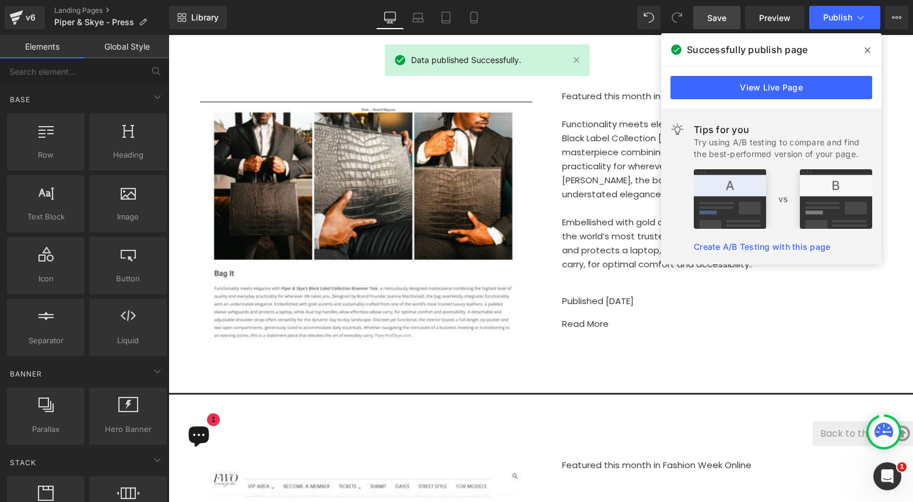
scroll to position [1791, 0]
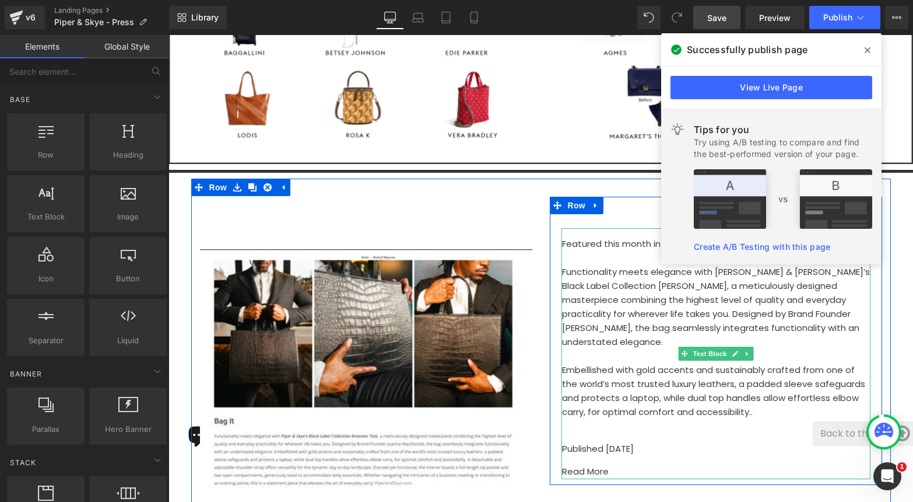
click at [625, 251] on p at bounding box center [716, 258] width 309 height 14
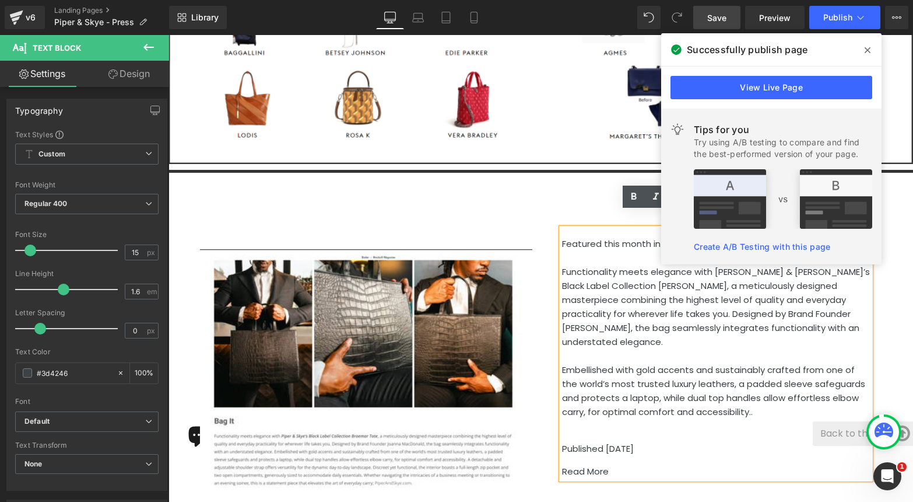
click at [867, 50] on icon at bounding box center [868, 50] width 6 height 6
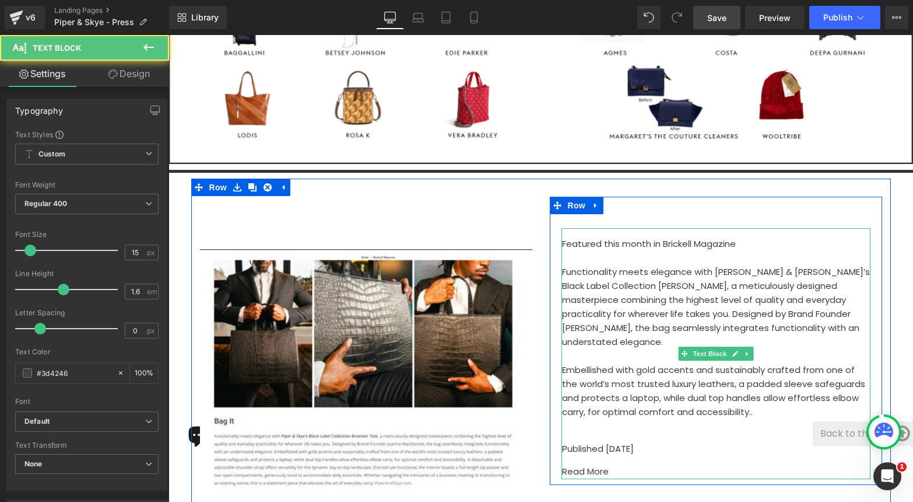
click at [706, 390] on span "Embellished with gold accents and sustainably crafted from one of the world’s m…" at bounding box center [713, 390] width 303 height 54
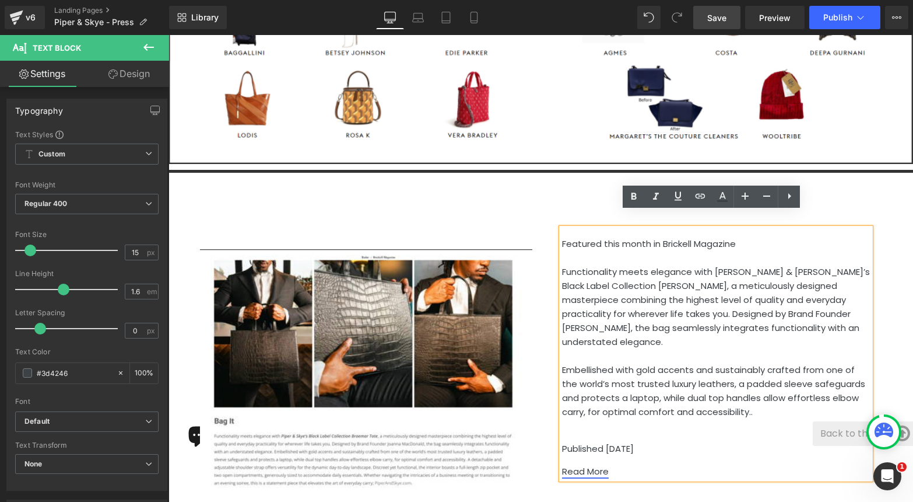
click at [590, 465] on link "Read More" at bounding box center [585, 471] width 47 height 12
click at [646, 442] on p "Published [DATE]" at bounding box center [716, 449] width 309 height 14
